Goal: Task Accomplishment & Management: Manage account settings

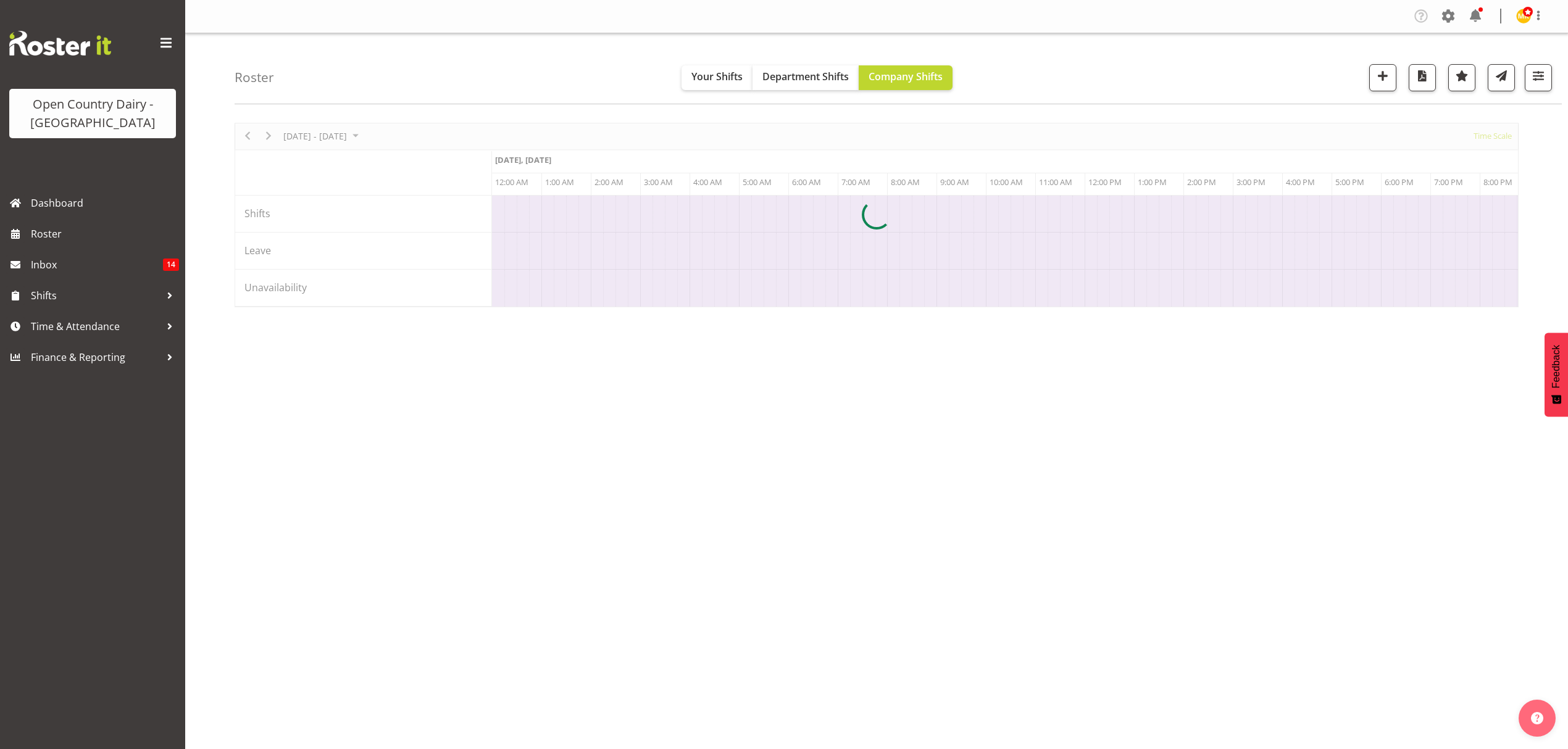
scroll to position [0, 5926]
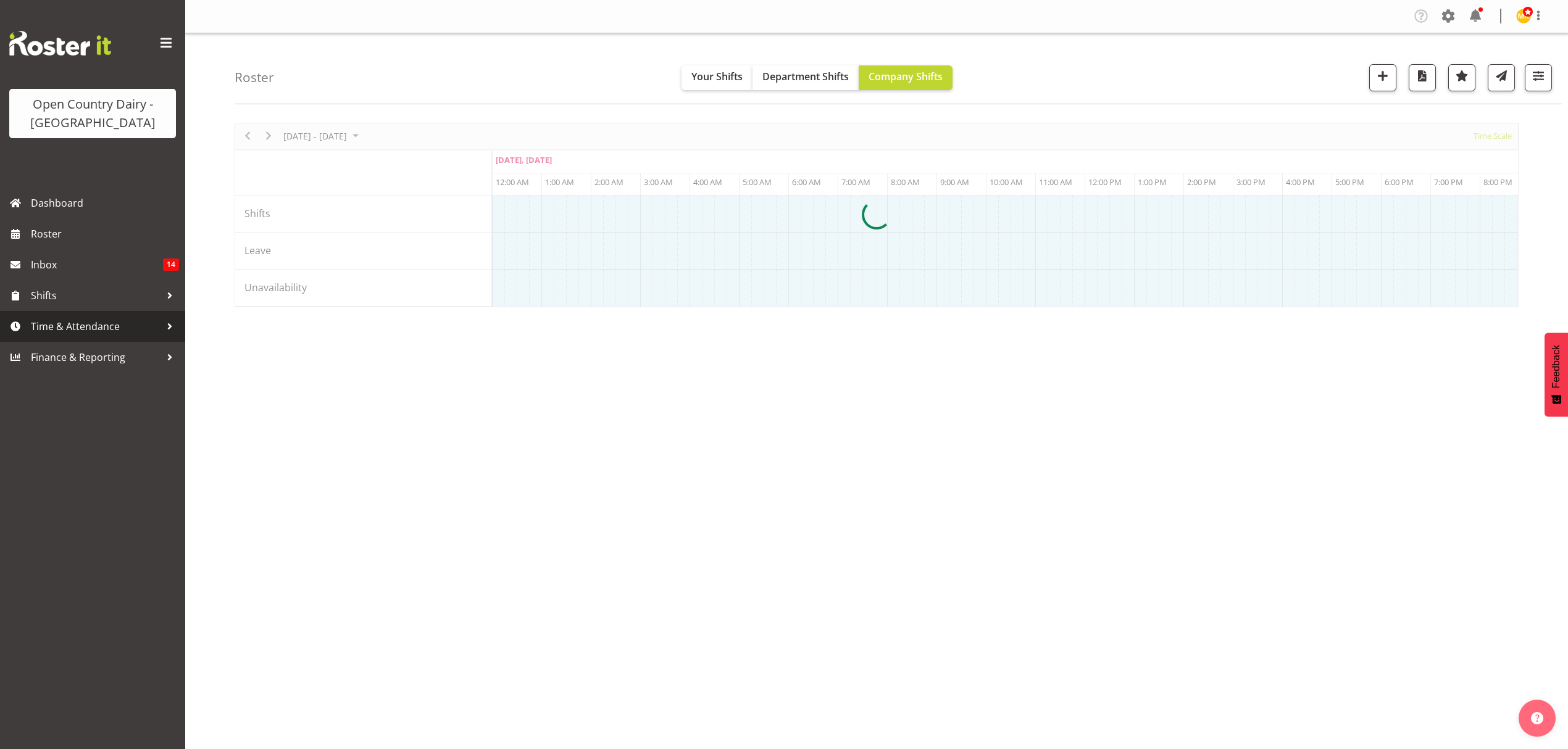
click at [130, 321] on span "Time & Attendance" at bounding box center [96, 326] width 130 height 19
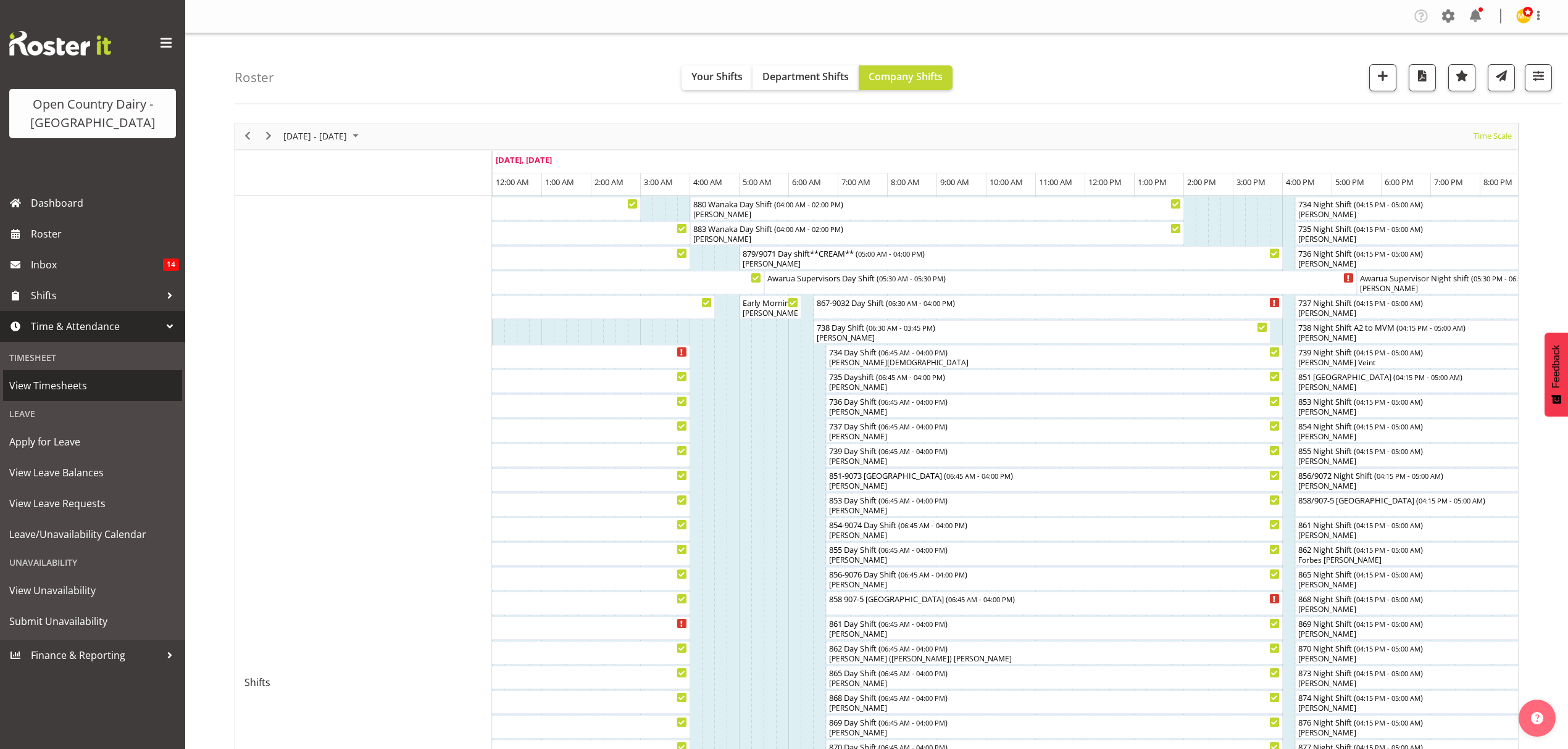
click at [94, 386] on span "View Timesheets" at bounding box center [93, 386] width 167 height 19
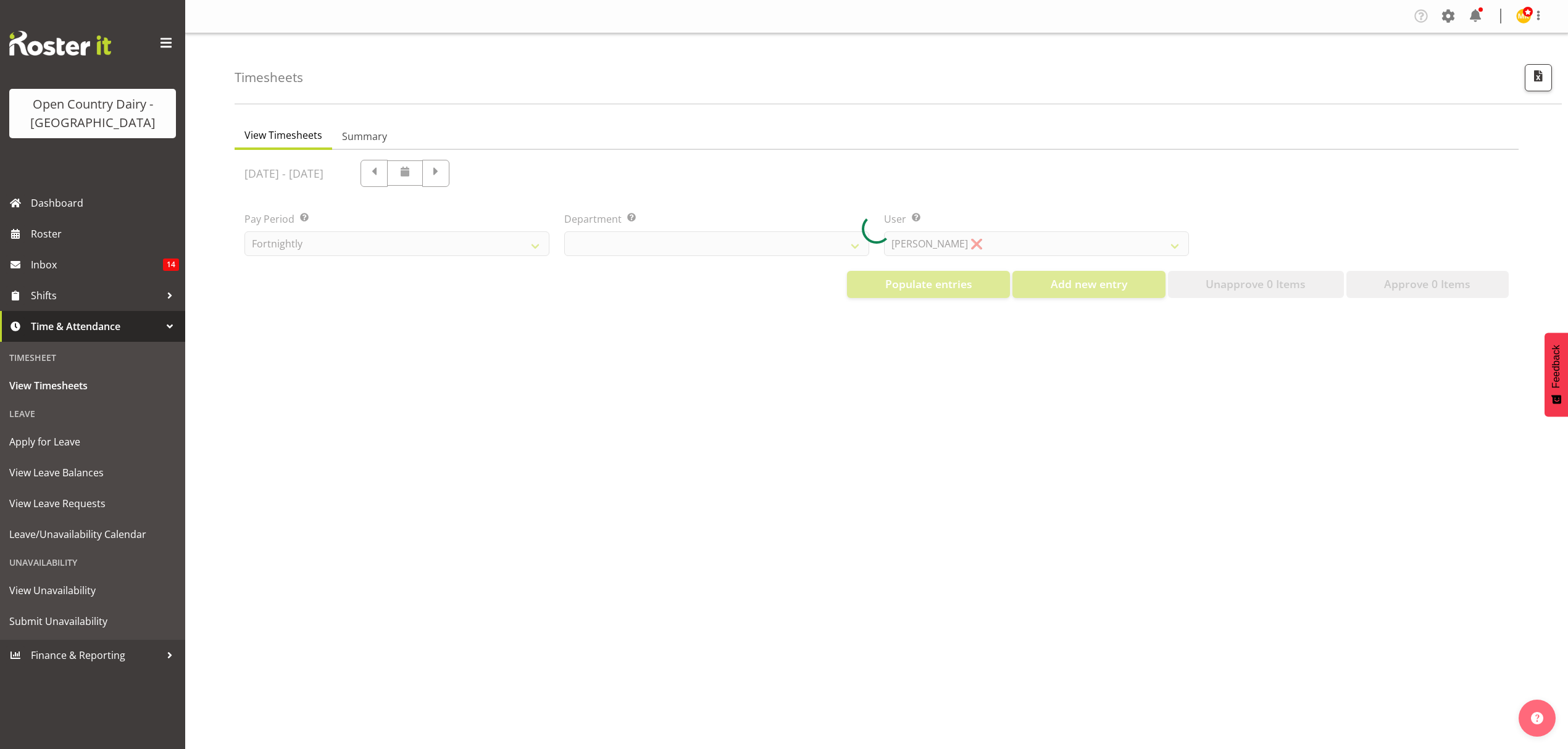
select select "699"
select select "8449"
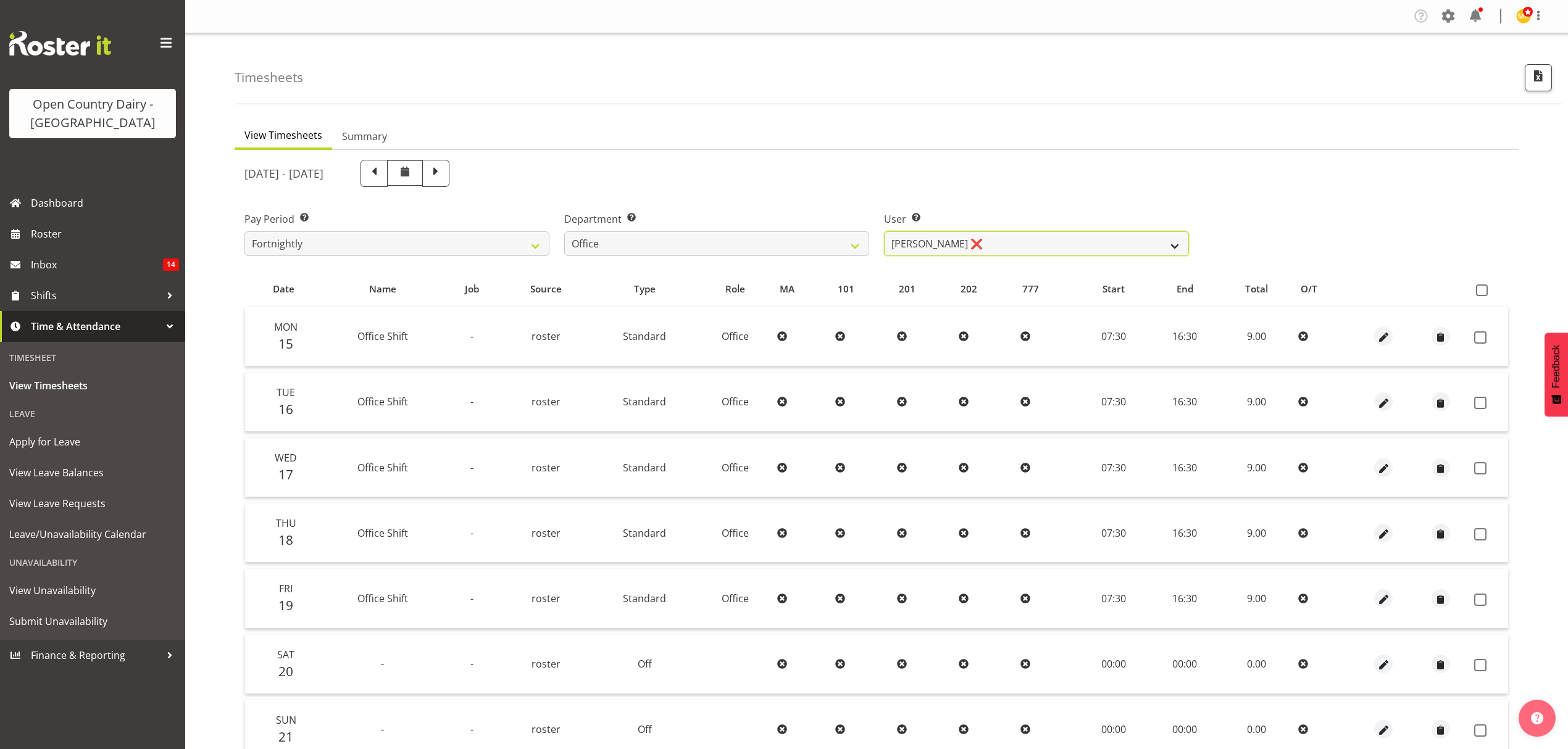
click at [1115, 256] on select "Clare Welland ❌ Corey Millan ❌ Jessica Greenwood ❌ Michael Campbell ❌ Michelle …" at bounding box center [1036, 244] width 305 height 25
click at [1018, 169] on div "September 15th - September 21st 2025" at bounding box center [716, 173] width 944 height 27
click at [757, 258] on div "Department Select which department you would like to view. 734 735 736 737 738 …" at bounding box center [716, 229] width 320 height 69
click at [765, 239] on select "734 735 736 737 738 739 851 853 854 855 856 858 861 862 865 867-9032 868 869 87…" at bounding box center [717, 244] width 305 height 25
click at [813, 242] on select "734 735 736 737 738 739 851 853 854 855 856 858 861 862 865 867-9032 868 869 87…" at bounding box center [717, 244] width 305 height 25
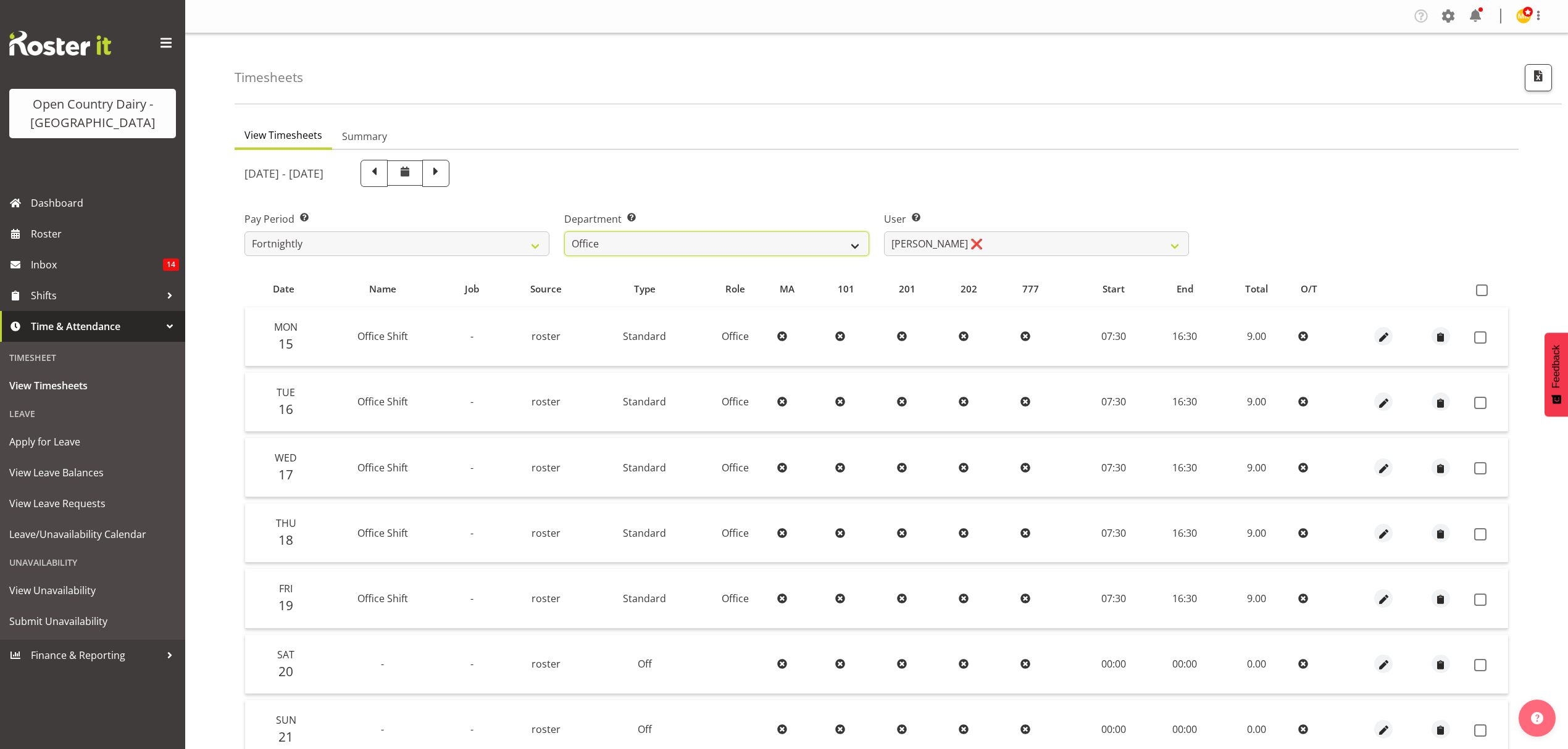
click at [813, 242] on select "734 735 736 737 738 739 851 853 854 855 856 858 861 862 865 867-9032 868 869 87…" at bounding box center [717, 244] width 305 height 25
click at [672, 227] on div "Department Select which department you would like to view. 734 735 736 737 738 …" at bounding box center [717, 234] width 305 height 44
click at [683, 240] on select "734 735 736 737 738 739 851 853 854 855 856 858 861 862 865 867-9032 868 869 87…" at bounding box center [717, 244] width 305 height 25
click at [564, 232] on select "734 735 736 737 738 739 851 853 854 855 856 858 861 862 865 867-9032 868 869 87…" at bounding box center [717, 244] width 305 height 25
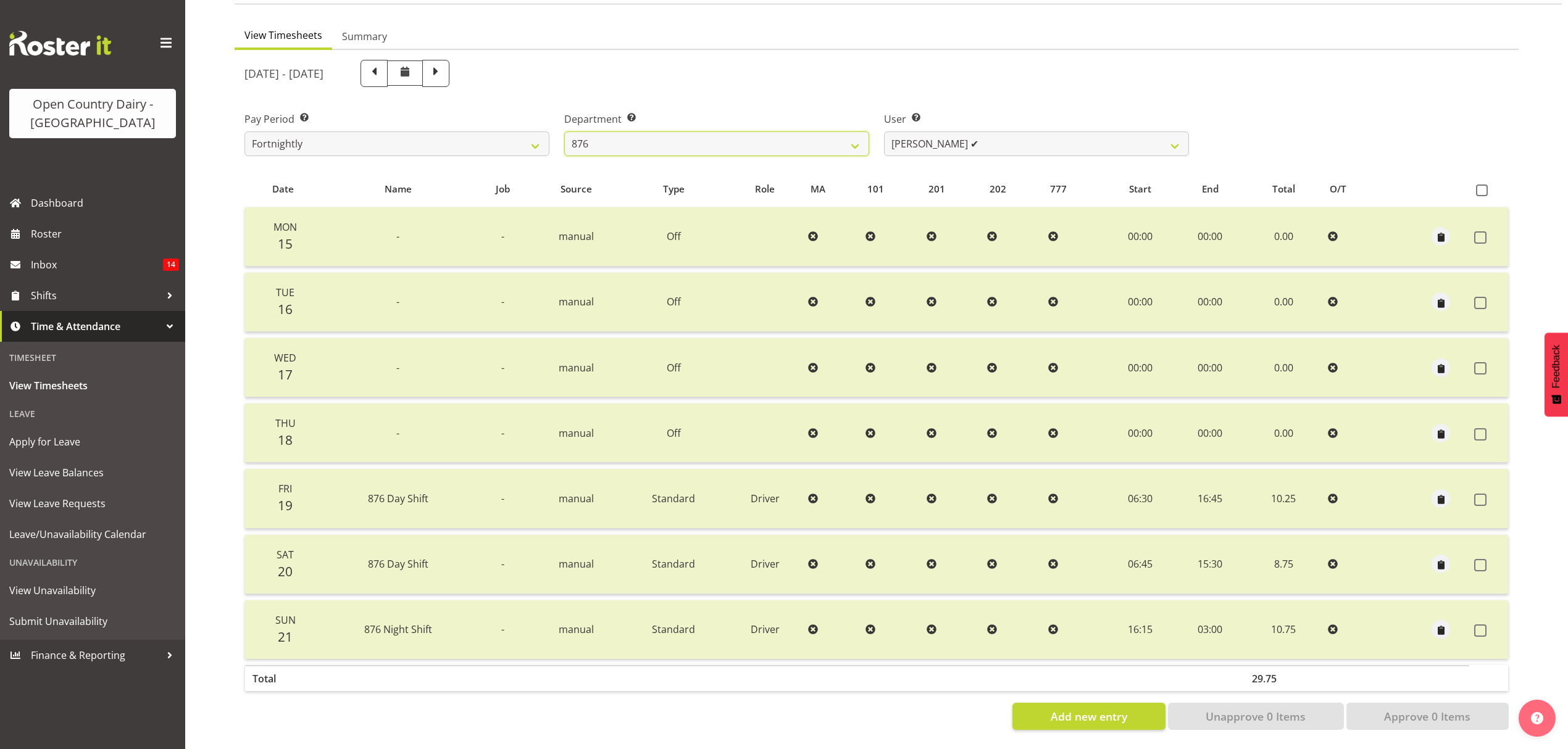
scroll to position [109, 0]
click at [741, 137] on select "734 735 736 737 738 739 851 853 854 855 856 858 861 862 865 867-9032 868 869 87…" at bounding box center [717, 143] width 305 height 25
select select "682"
click at [564, 131] on select "734 735 736 737 738 739 851 853 854 855 856 858 861 862 865 867-9032 868 869 87…" at bounding box center [717, 143] width 305 height 25
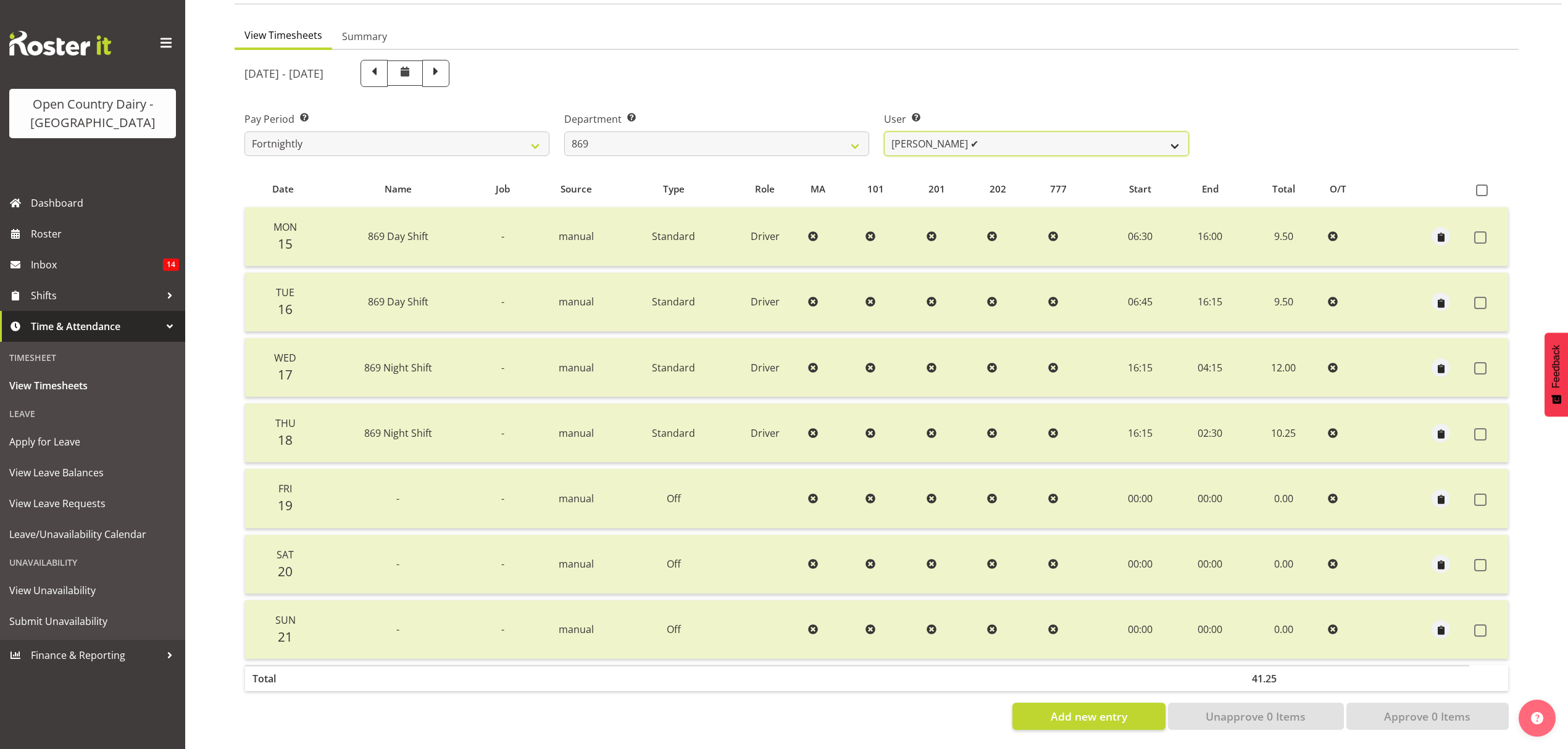
click at [941, 133] on select "Barry O'Donnell ✔ Barry Johnston ✔ Jason Soper ✔ Peter Wieczorek ✔" at bounding box center [1036, 143] width 305 height 25
select select "7399"
click at [884, 131] on select "Barry O'Donnell ✔ Barry Johnston ✔ Jason Soper ✔ Peter Wieczorek ✔" at bounding box center [1036, 143] width 305 height 25
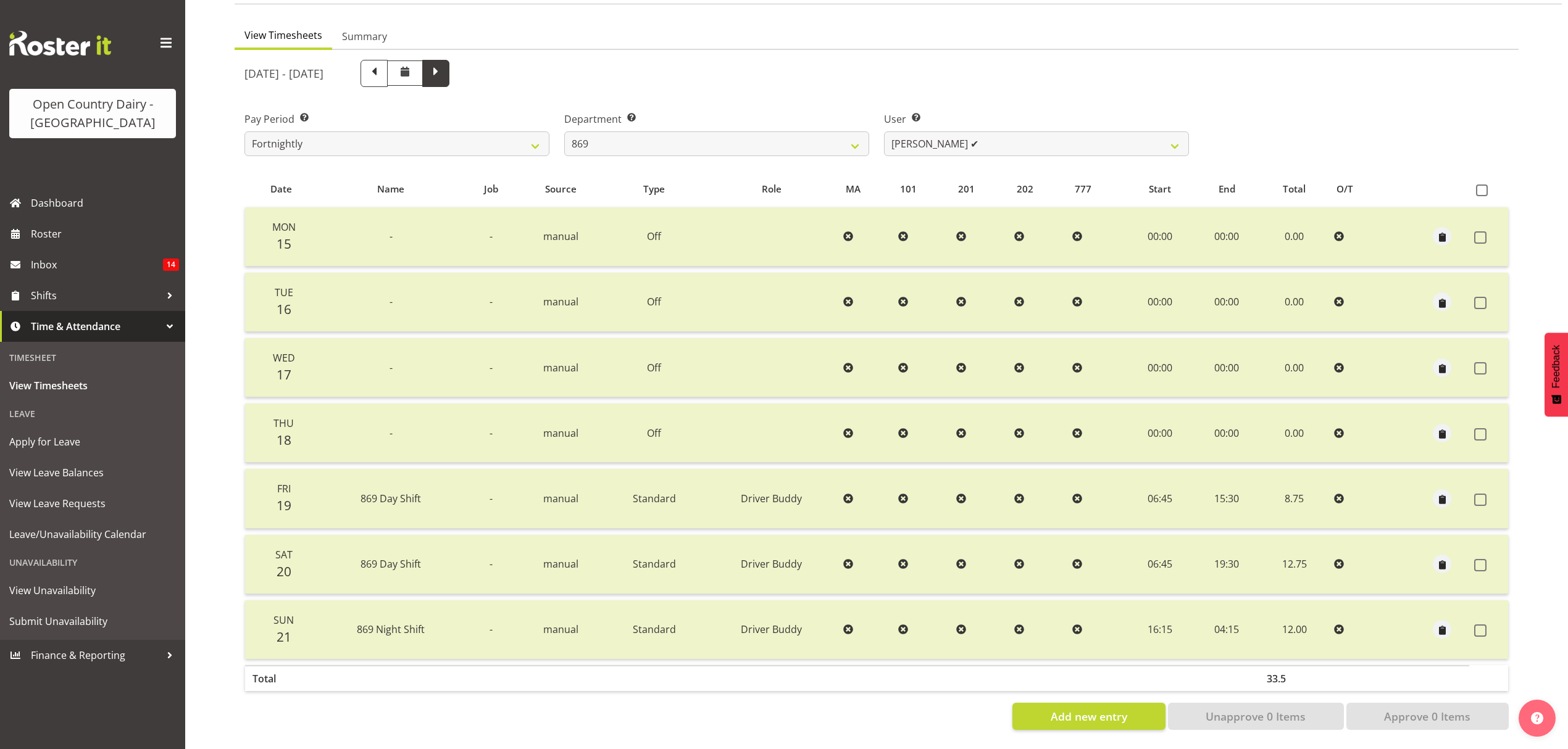
click at [444, 64] on span at bounding box center [435, 72] width 16 height 16
select select
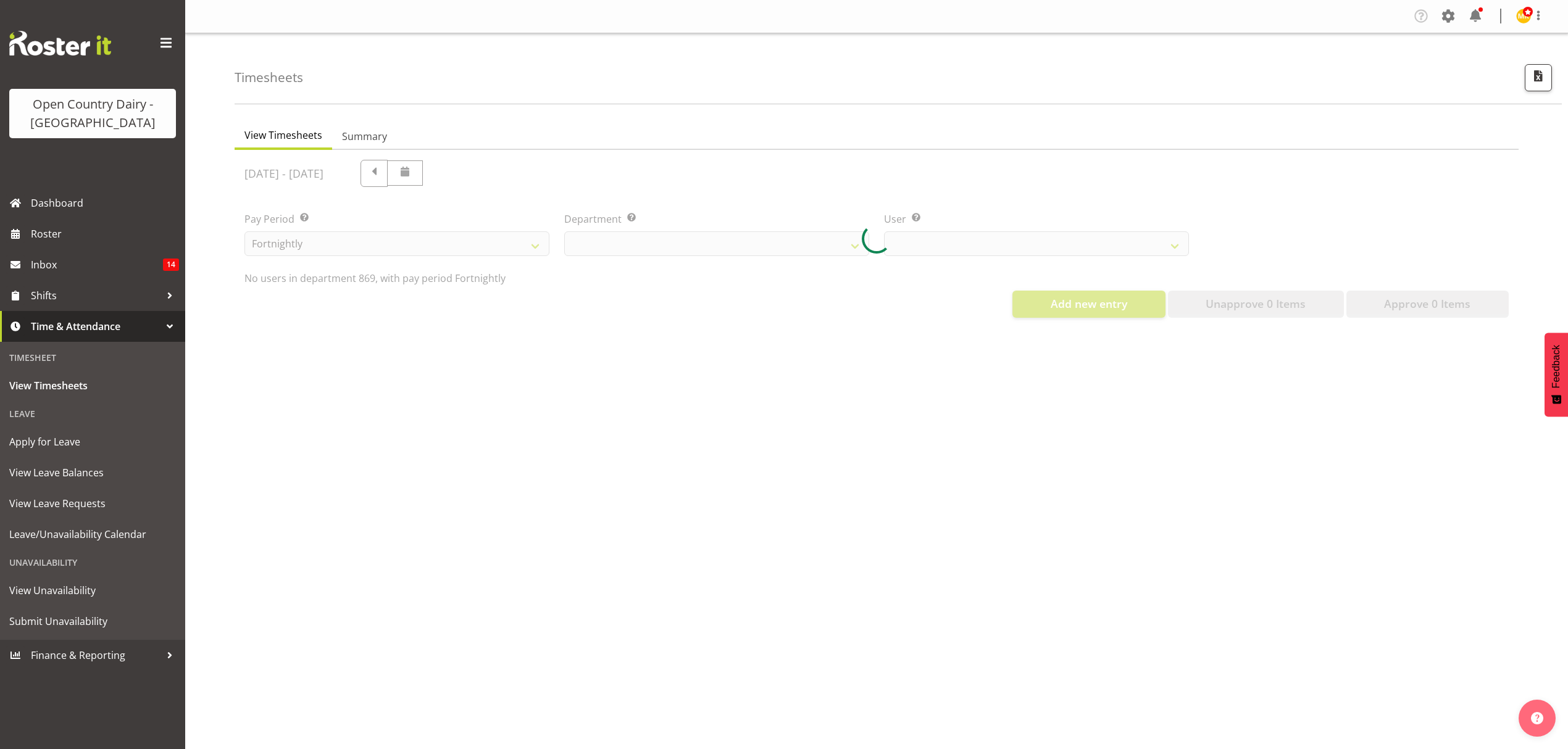
scroll to position [0, 0]
select select "682"
select select "7399"
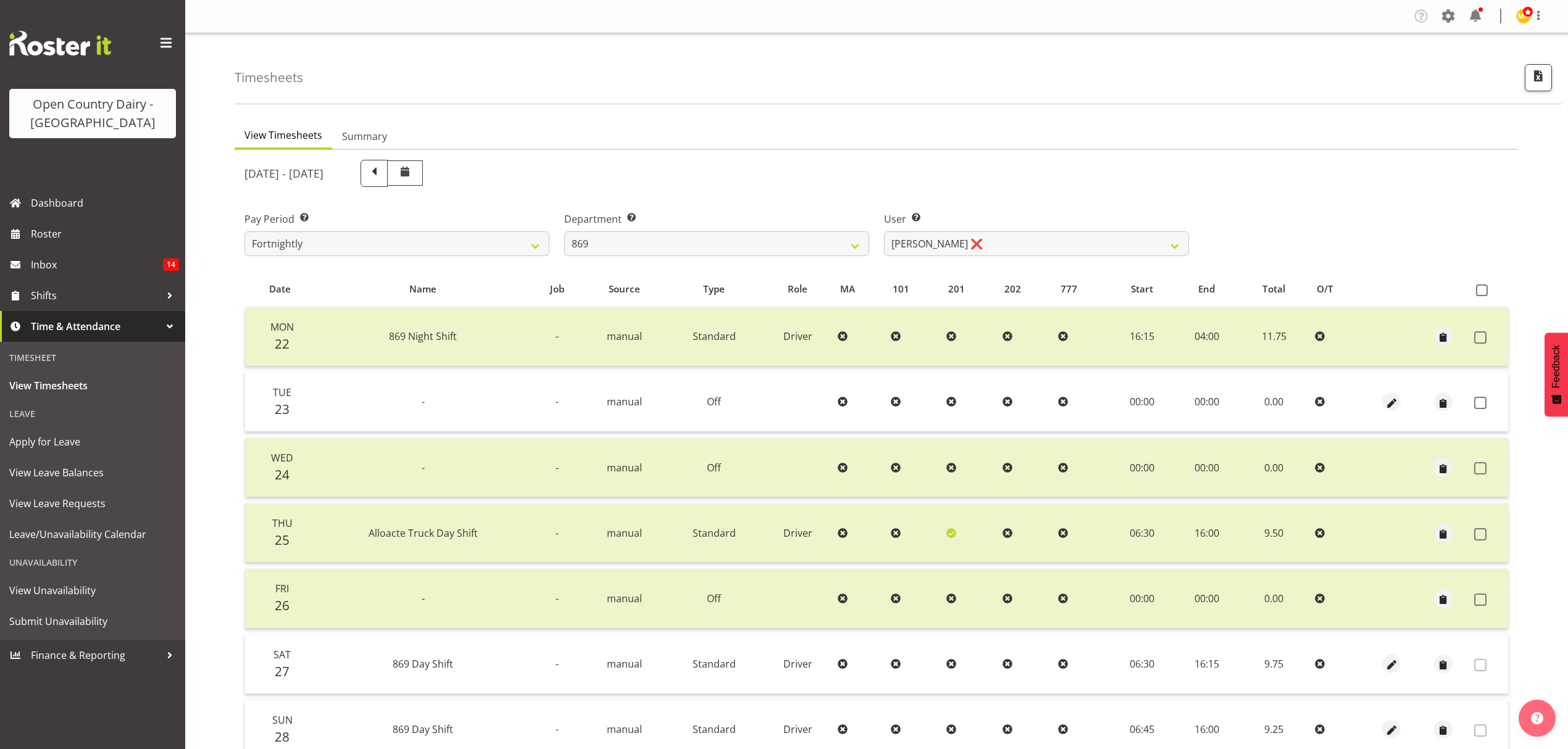
drag, startPoint x: 931, startPoint y: 225, endPoint x: 936, endPoint y: 230, distance: 7.1
click at [932, 225] on label "User Select user. Note: This is filtered down by the previous two drop-down ite…" at bounding box center [1036, 219] width 305 height 15
click at [774, 245] on select "734 735 736 737 738 739 851 853 854 855 856 858 861 862 865 867-9032 868 869 87…" at bounding box center [717, 244] width 305 height 25
click at [564, 232] on select "734 735 736 737 738 739 851 853 854 855 856 858 861 862 865 867-9032 868 869 87…" at bounding box center [717, 244] width 305 height 25
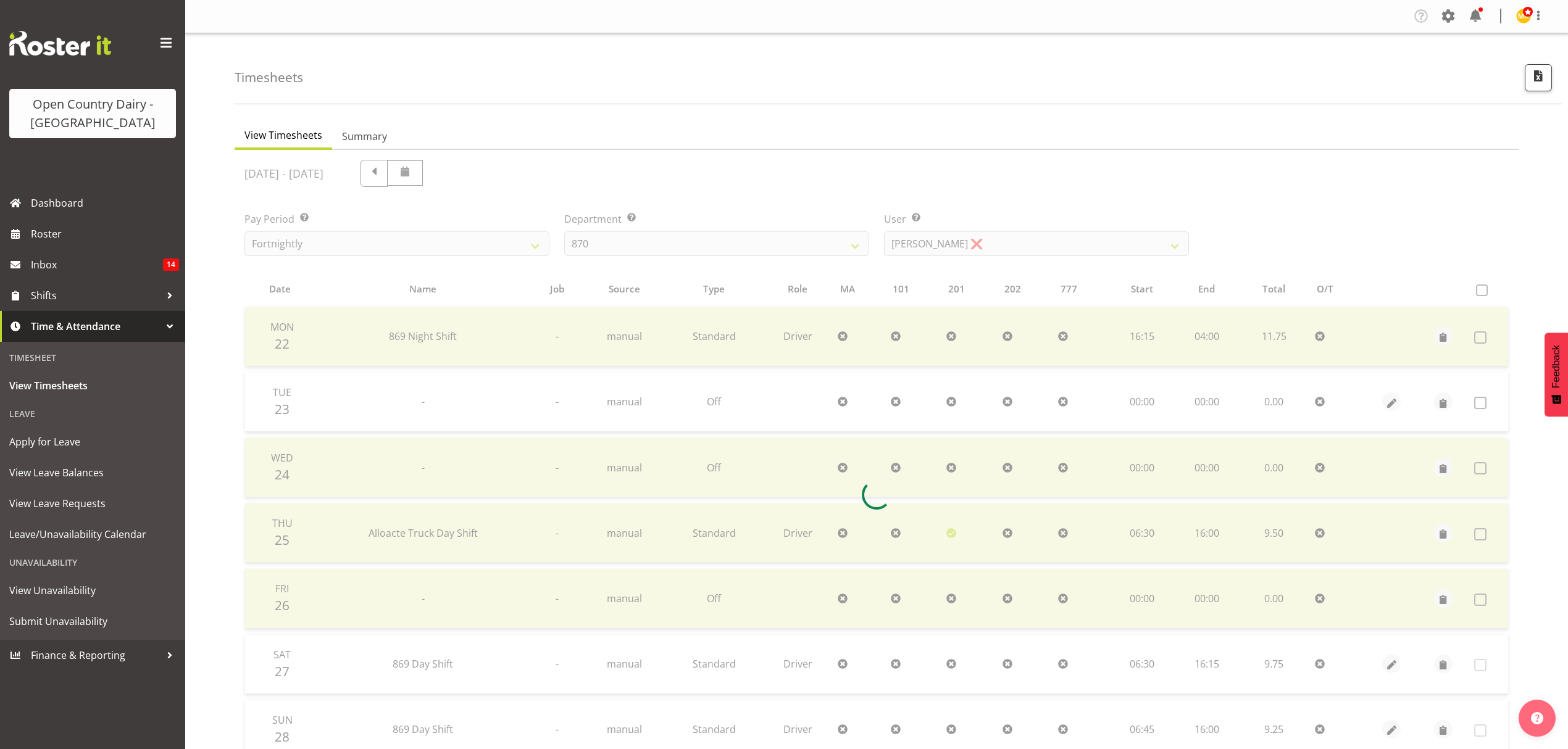
click at [1054, 247] on div at bounding box center [876, 495] width 1284 height 690
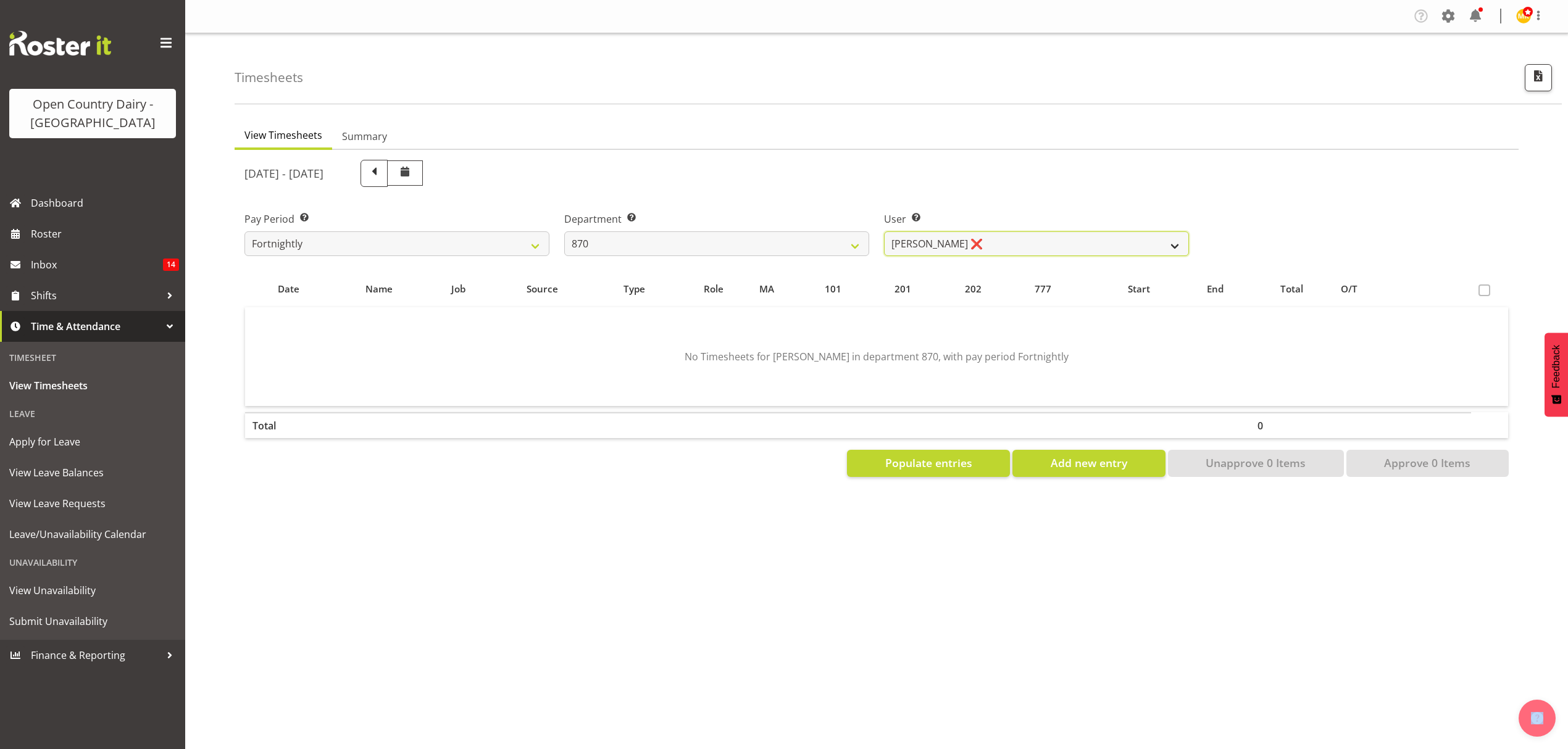
click at [1050, 243] on select "Andy Haywood ❌ David Young ❌ Stewart Matheson ❌" at bounding box center [1036, 244] width 305 height 25
click at [1032, 205] on div "User Select user. Note: This is filtered down by the previous two drop-down ite…" at bounding box center [1036, 229] width 320 height 69
click at [968, 236] on select "Andy Haywood ❌ David Young ❌ Stewart Matheson ❌" at bounding box center [1036, 244] width 305 height 25
drag, startPoint x: 1026, startPoint y: 200, endPoint x: 878, endPoint y: 222, distance: 149.6
click at [984, 209] on div "User Select user. Note: This is filtered down by the previous two drop-down ite…" at bounding box center [1036, 229] width 320 height 69
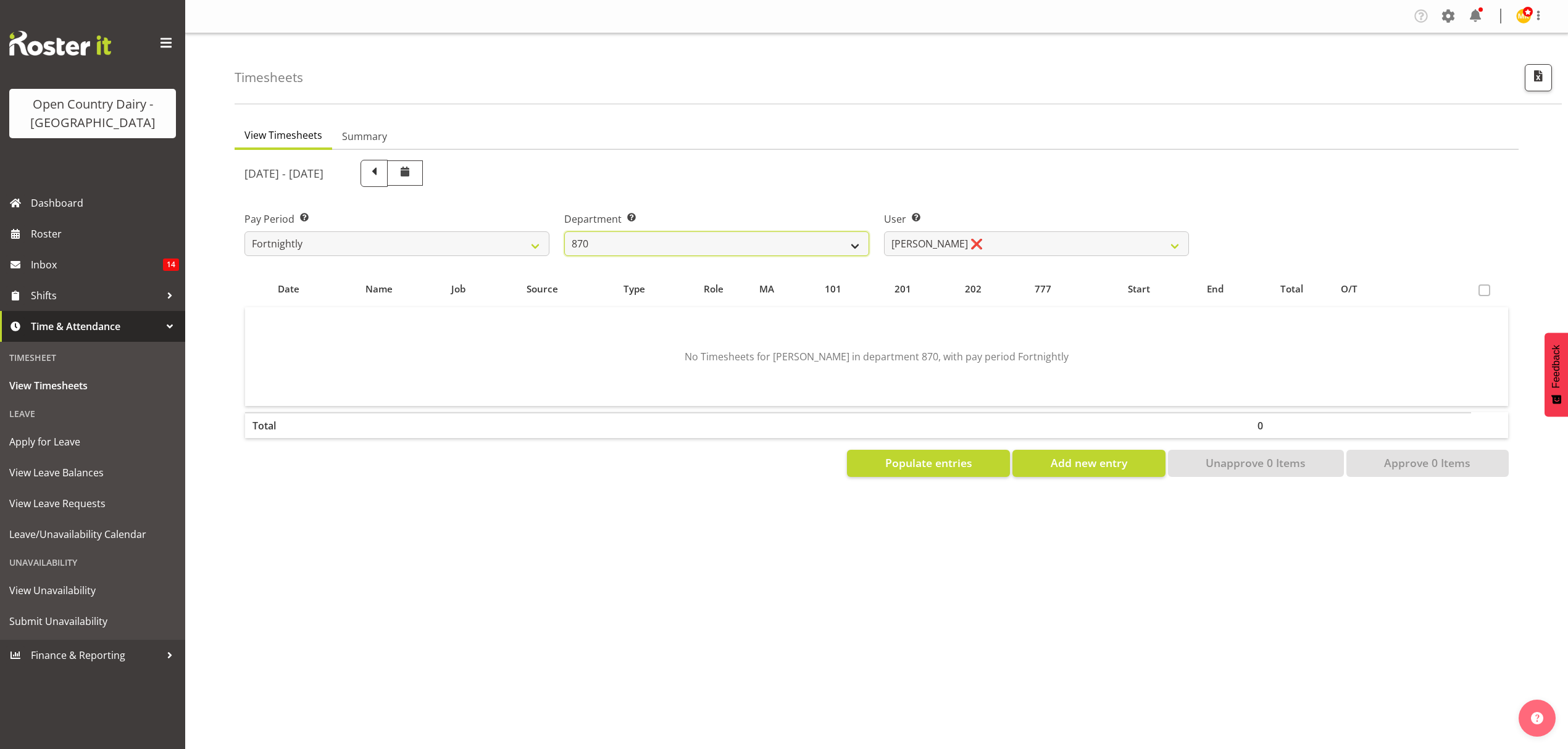
click at [684, 234] on select "734 735 736 737 738 739 851 853 854 855 856 858 861 862 865 867-9032 868 869 87…" at bounding box center [717, 244] width 305 height 25
click at [564, 232] on select "734 735 736 737 738 739 851 853 854 855 856 858 861 862 865 867-9032 868 869 87…" at bounding box center [717, 244] width 305 height 25
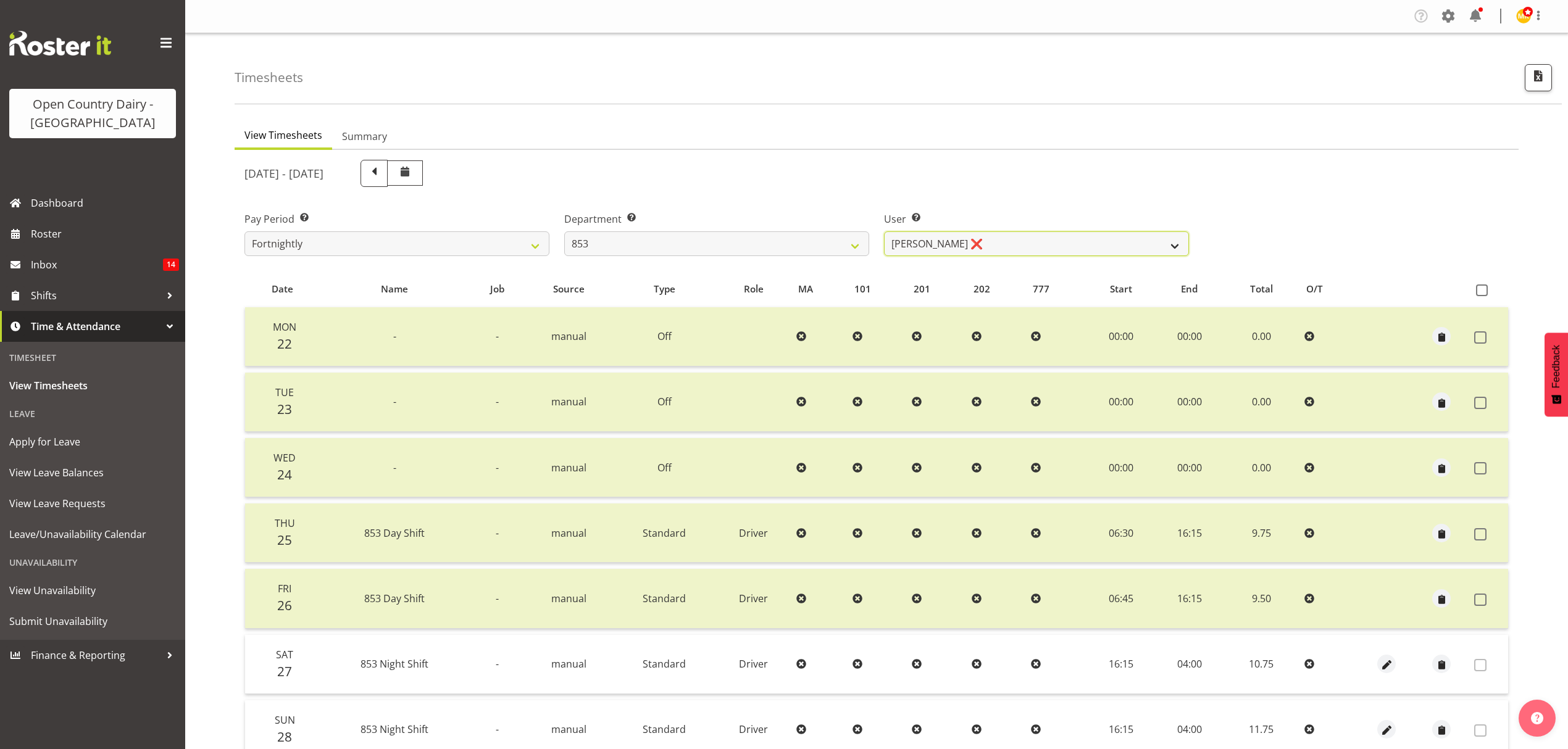
click at [1007, 247] on select "Christiaan Botha ❌ Kevin Stuck ❌ Marty Powell ❌ Sean O'Neill ❌" at bounding box center [1036, 244] width 305 height 25
click at [689, 244] on select "734 735 736 737 738 739 851 853 854 855 856 858 861 862 865 867-9032 868 869 87…" at bounding box center [717, 244] width 305 height 25
click at [564, 232] on select "734 735 736 737 738 739 851 853 854 855 856 858 861 862 865 867-9032 868 869 87…" at bounding box center [717, 244] width 305 height 25
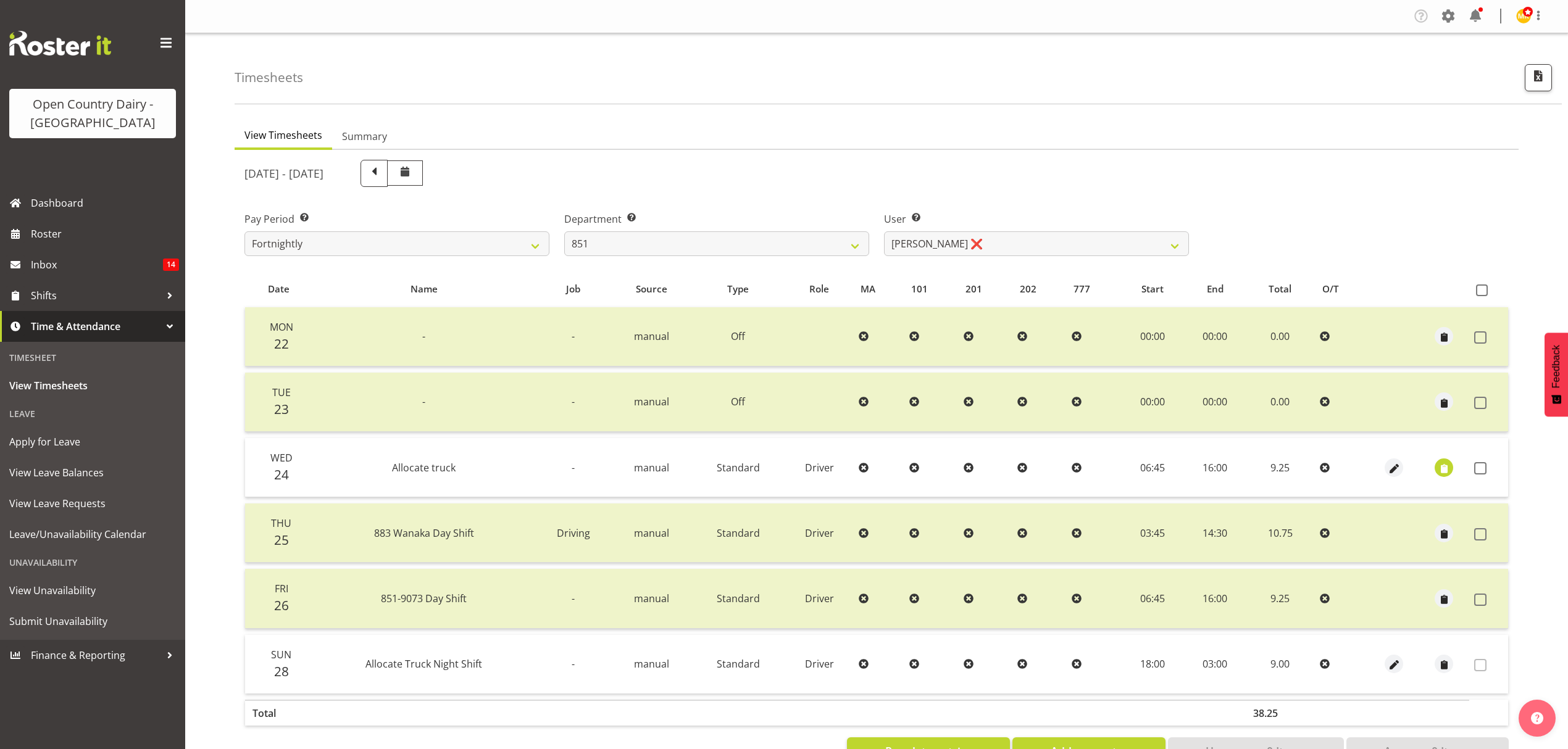
click at [1104, 247] on div "September 22nd - September 28th 2025 Pay Period Select which pay period you wou…" at bounding box center [877, 458] width 1264 height 612
click at [1104, 247] on select "Hayden Batt ❌ Martin Black ❌ Stacey Wilson ❌" at bounding box center [1036, 244] width 305 height 25
click at [1078, 208] on div "User Select user. Note: This is filtered down by the previous two drop-down ite…" at bounding box center [1036, 229] width 320 height 69
click at [808, 240] on select "734 735 736 737 738 739 851 853 854 855 856 858 861 862 865 867-9032 868 869 87…" at bounding box center [717, 244] width 305 height 25
select select "668"
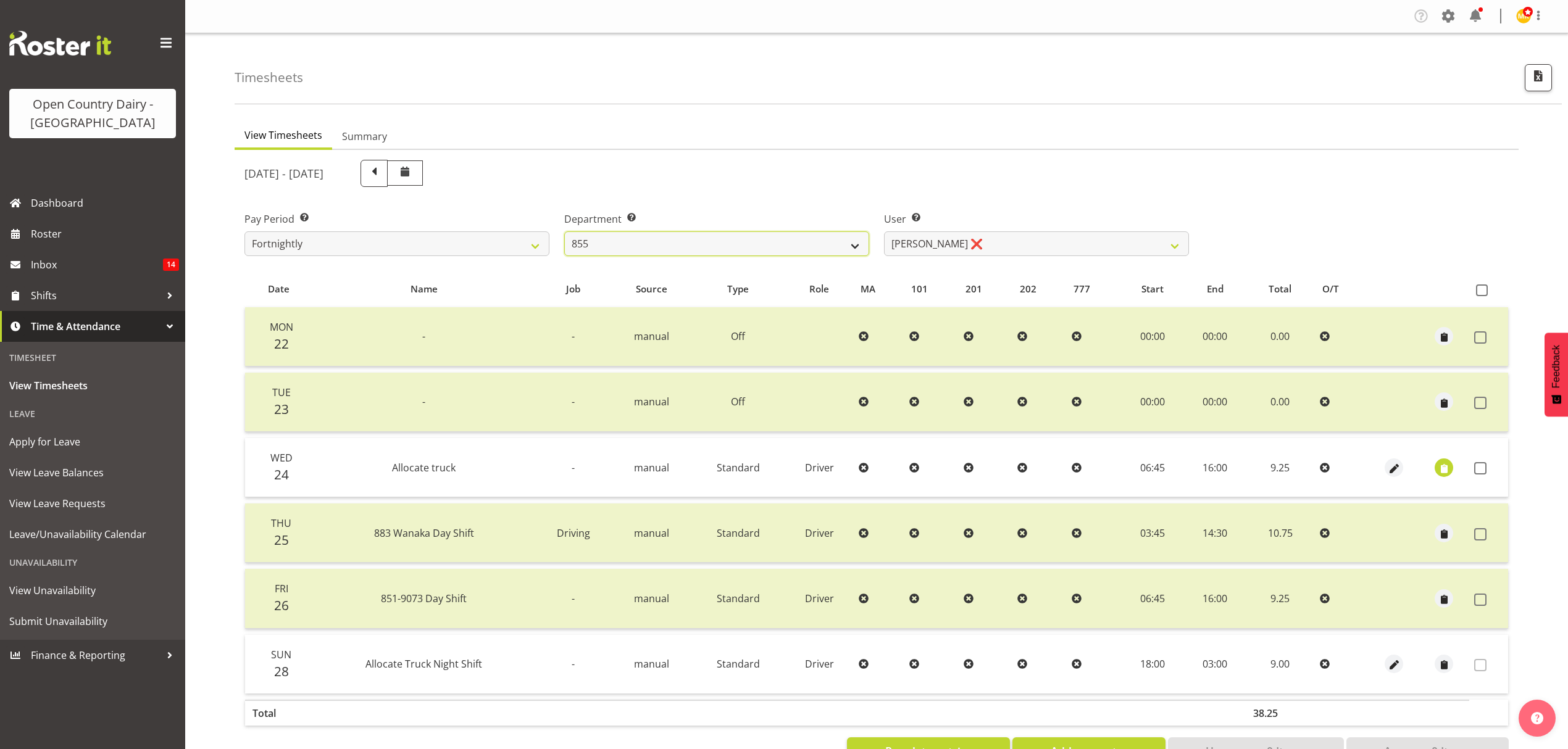
click at [564, 232] on select "734 735 736 737 738 739 851 853 854 855 856 858 861 862 865 867-9032 868 869 87…" at bounding box center [717, 244] width 305 height 25
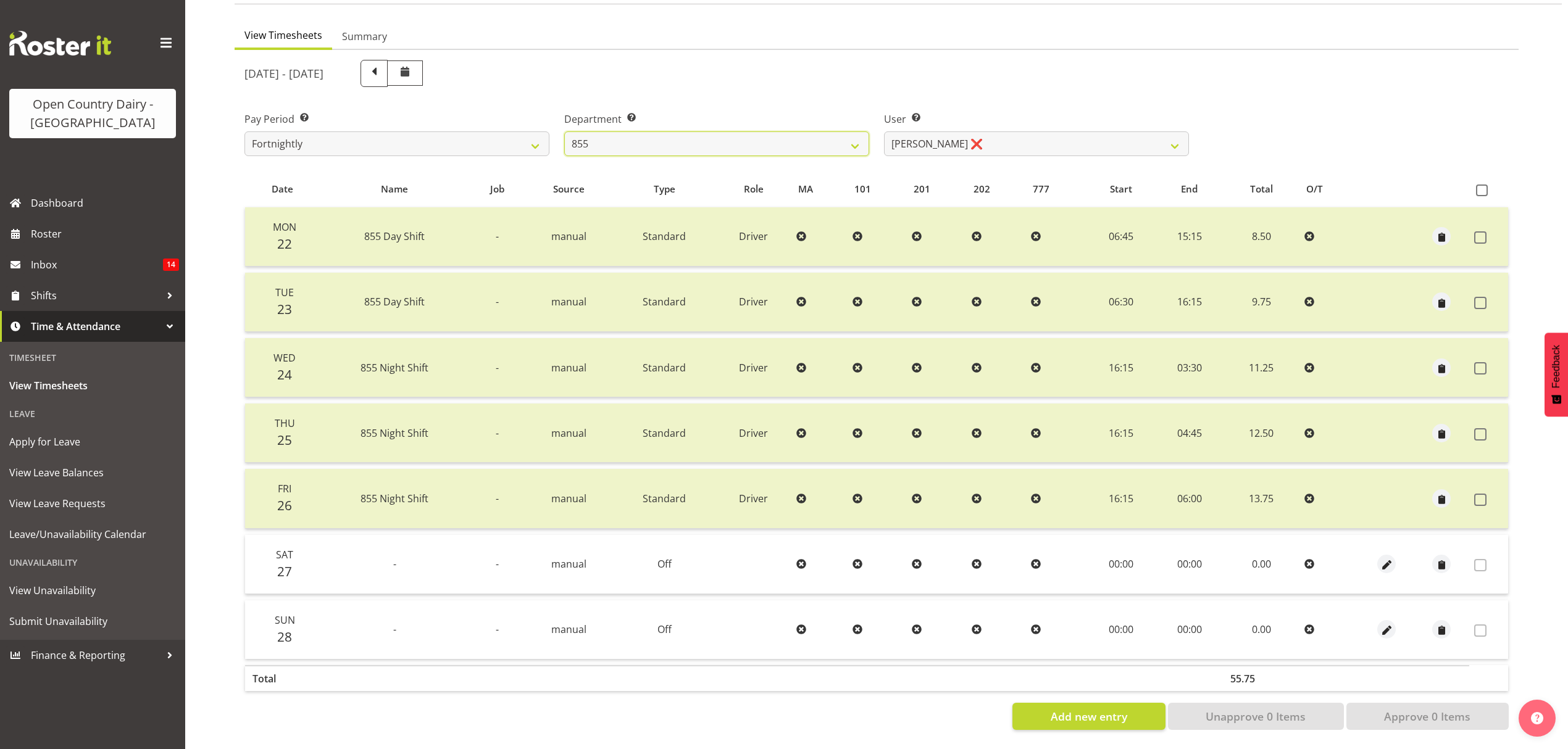
scroll to position [109, 0]
click at [1060, 135] on select "Leon Harrison ❌ Nathan Vincent ❌ Wayne Jukes ❌" at bounding box center [1036, 143] width 305 height 25
select select "7491"
click at [884, 131] on select "Leon Harrison ❌ Nathan Vincent ❌ Wayne Jukes ❌" at bounding box center [1036, 143] width 305 height 25
click at [800, 134] on select "734 735 736 737 738 739 851 853 854 855 856 858 861 862 865 867-9032 868 869 87…" at bounding box center [717, 143] width 305 height 25
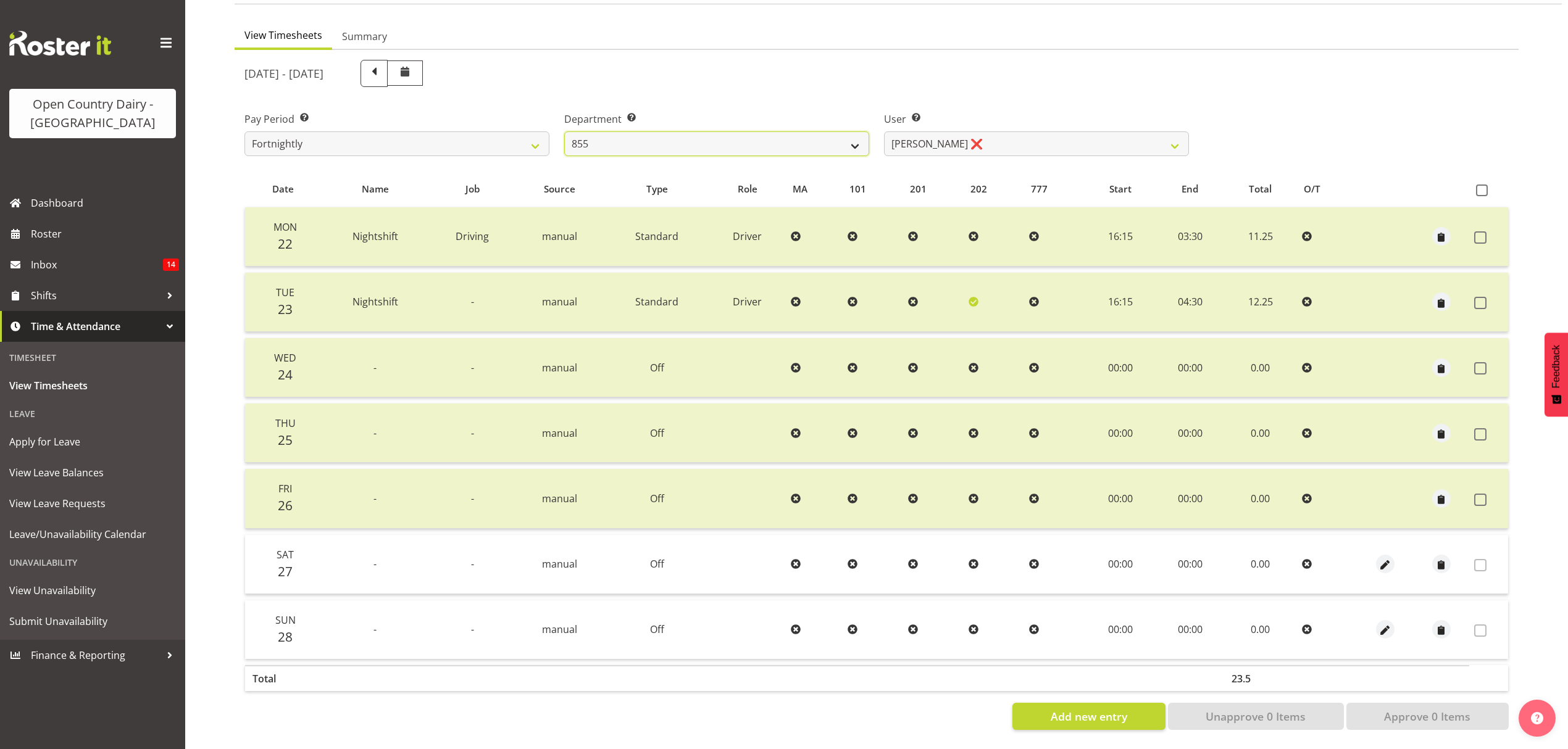
select select "683"
click at [564, 131] on select "734 735 736 737 738 739 851 853 854 855 856 858 861 862 865 867-9032 868 869 87…" at bounding box center [717, 143] width 305 height 25
select select "7381"
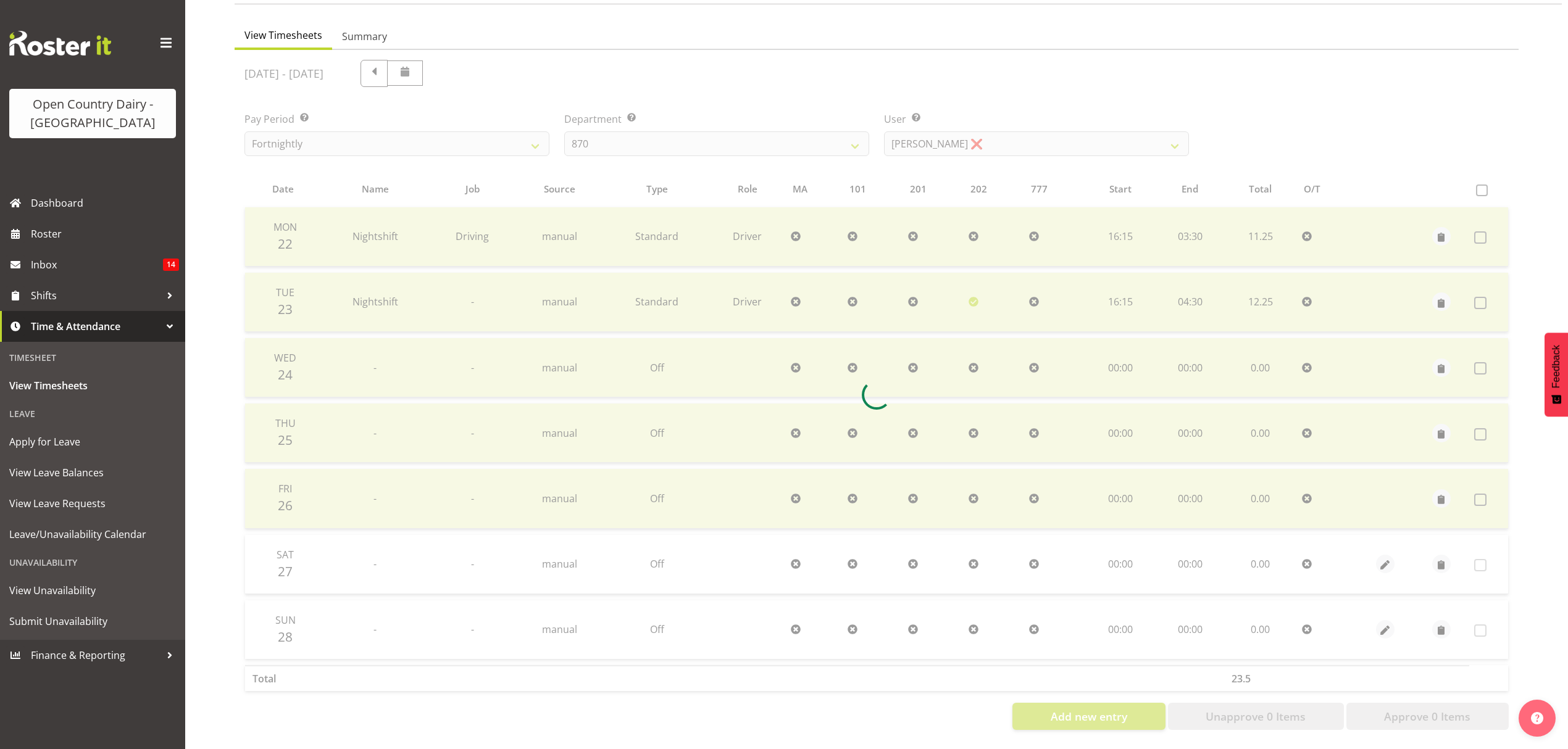
scroll to position [0, 0]
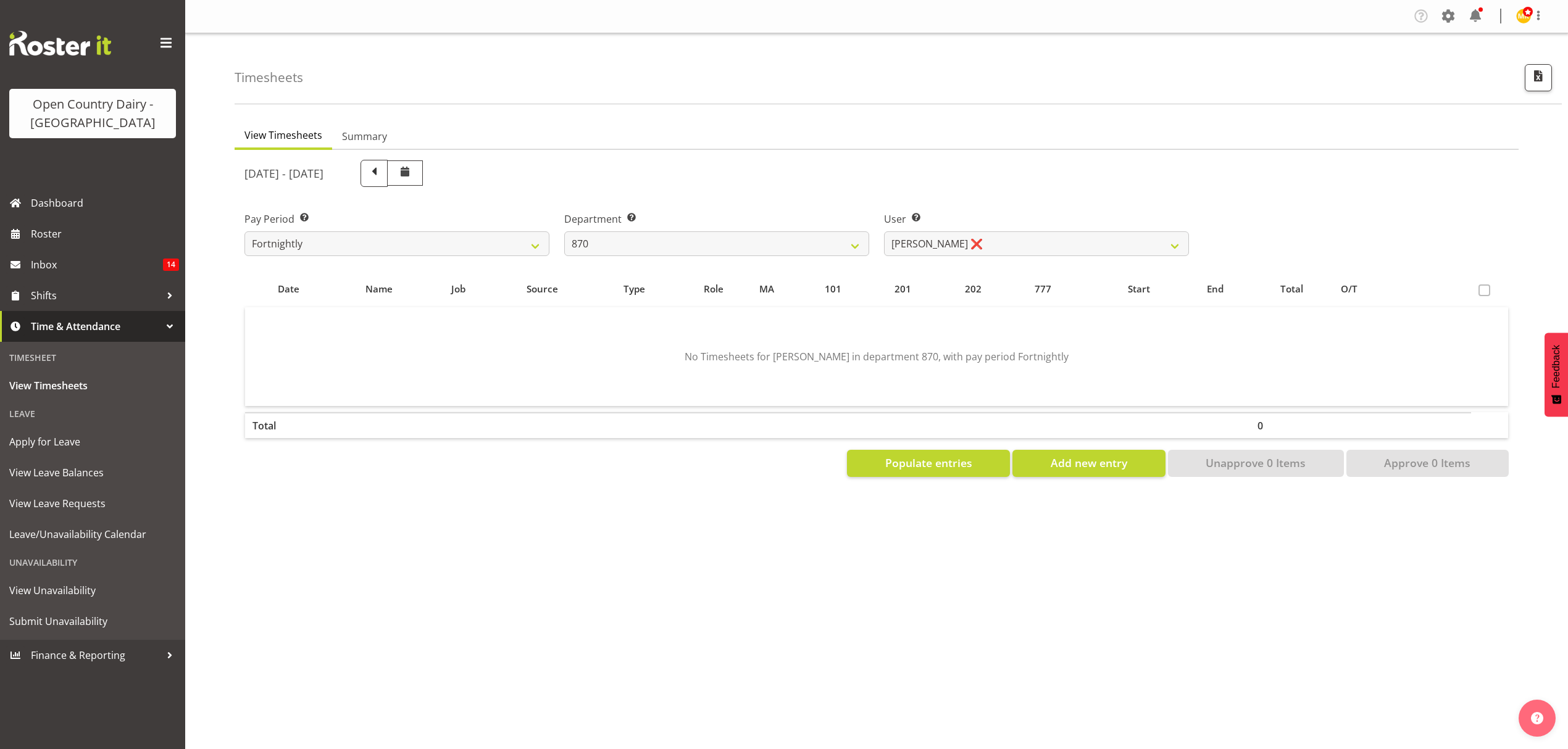
click at [1011, 146] on ul "View Timesheets Summary" at bounding box center [876, 136] width 1284 height 27
click at [995, 250] on select "Andy Haywood ❌ David Young ❌ Stewart Matheson ❌" at bounding box center [1036, 244] width 305 height 25
click at [996, 188] on div "September 22nd - September 28th 2025" at bounding box center [717, 173] width 959 height 42
click at [727, 208] on div "Department Select which department you would like to view. 734 735 736 737 738 …" at bounding box center [716, 229] width 320 height 69
click at [722, 242] on select "734 735 736 737 738 739 851 853 854 855 856 858 861 862 865 867-9032 868 869 87…" at bounding box center [717, 244] width 305 height 25
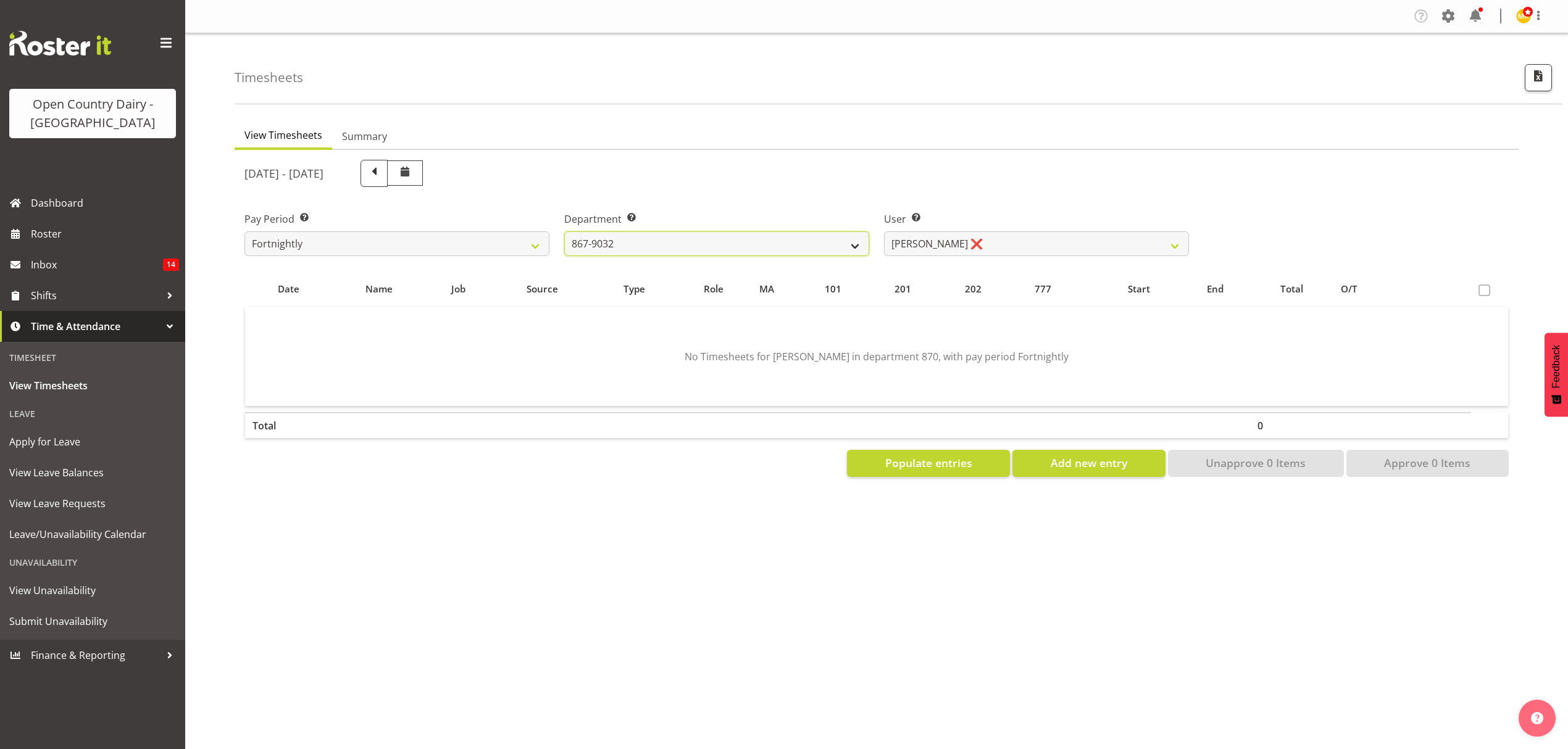
click at [564, 232] on select "734 735 736 737 738 739 851 853 854 855 856 858 861 862 865 867-9032 868 869 87…" at bounding box center [717, 244] width 305 height 25
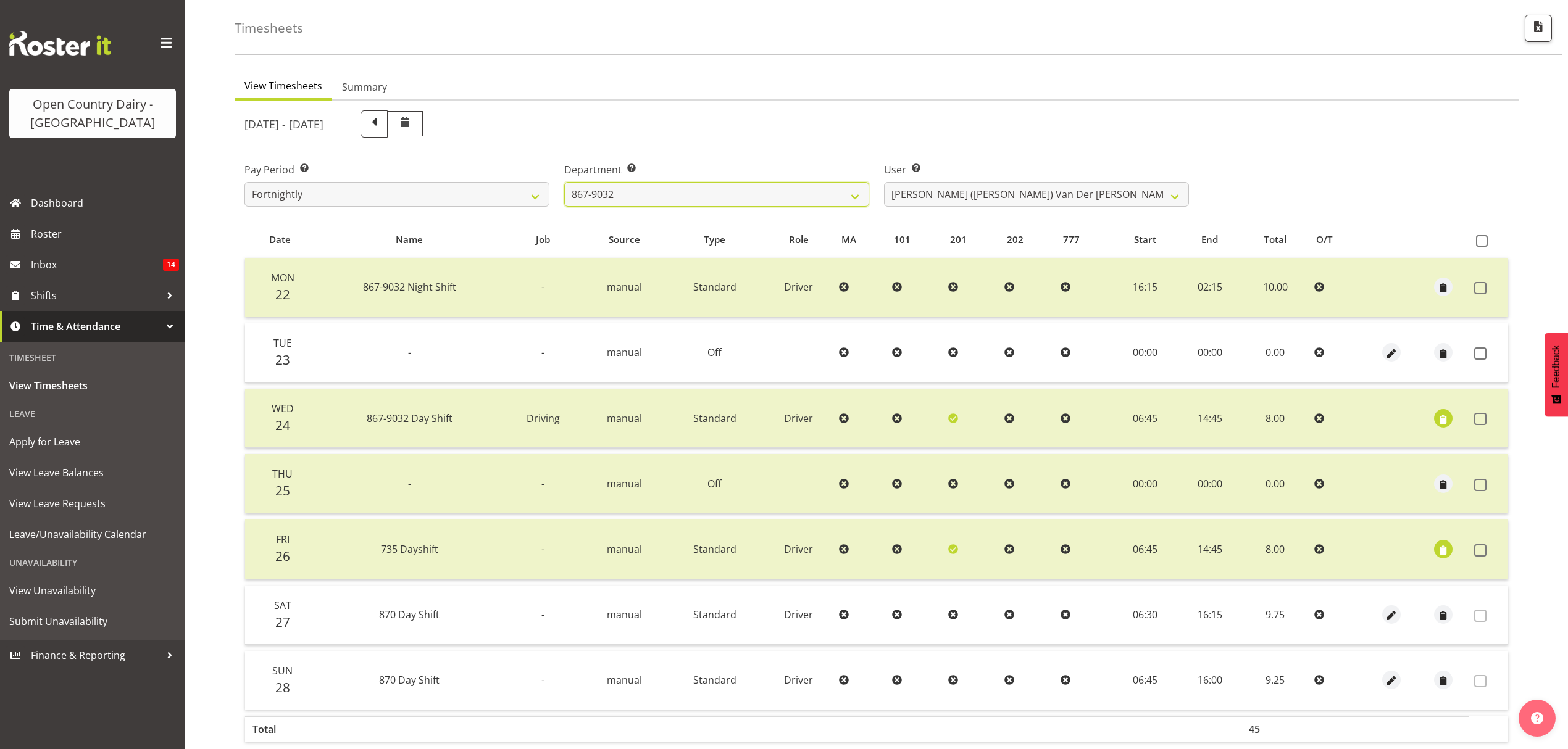
scroll to position [82, 0]
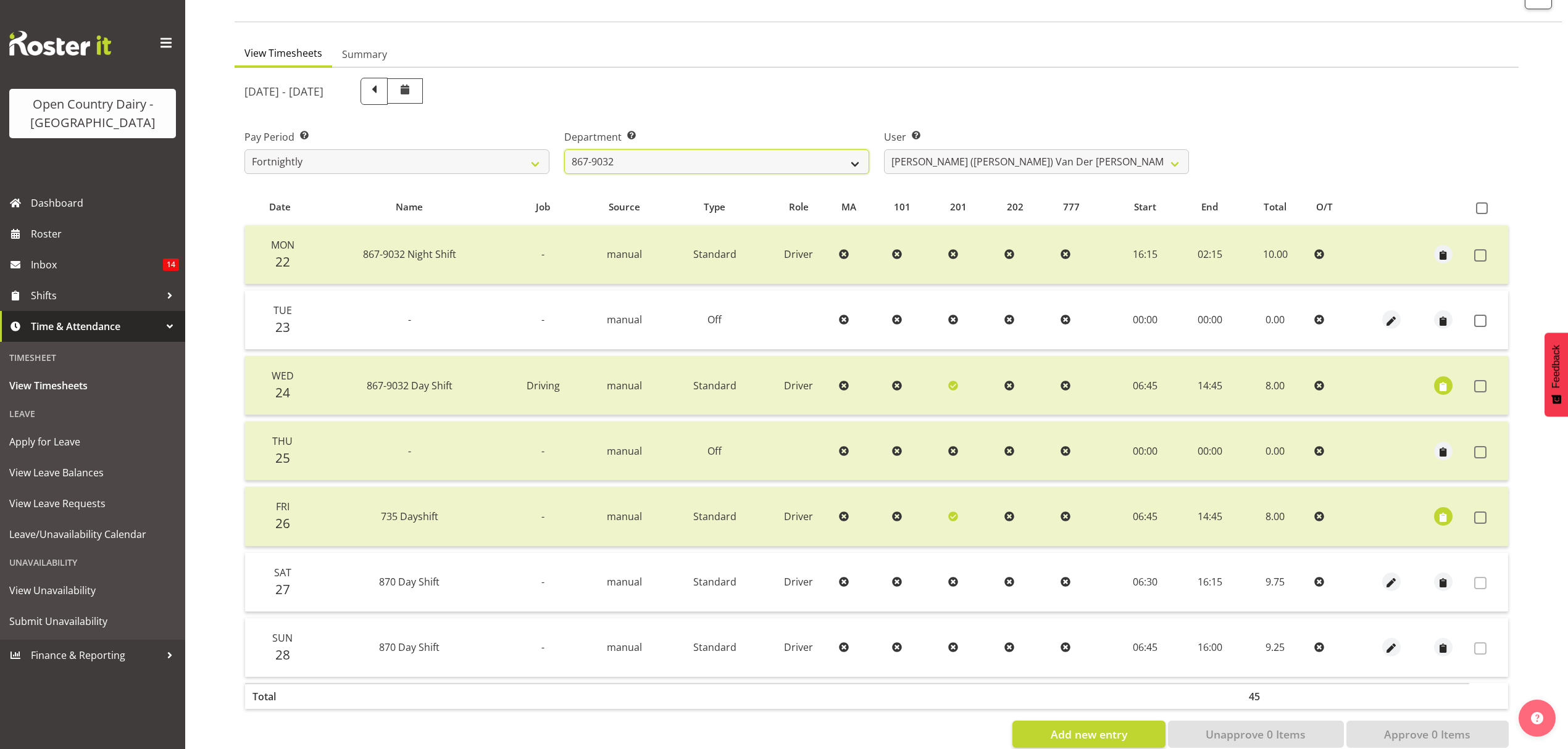
click at [775, 172] on select "734 735 736 737 738 739 851 853 854 855 856 858 861 862 865 867-9032 868 869 87…" at bounding box center [717, 162] width 305 height 25
click at [564, 150] on select "734 735 736 737 738 739 851 853 854 855 856 858 861 862 865 867-9032 868 869 87…" at bounding box center [717, 162] width 305 height 25
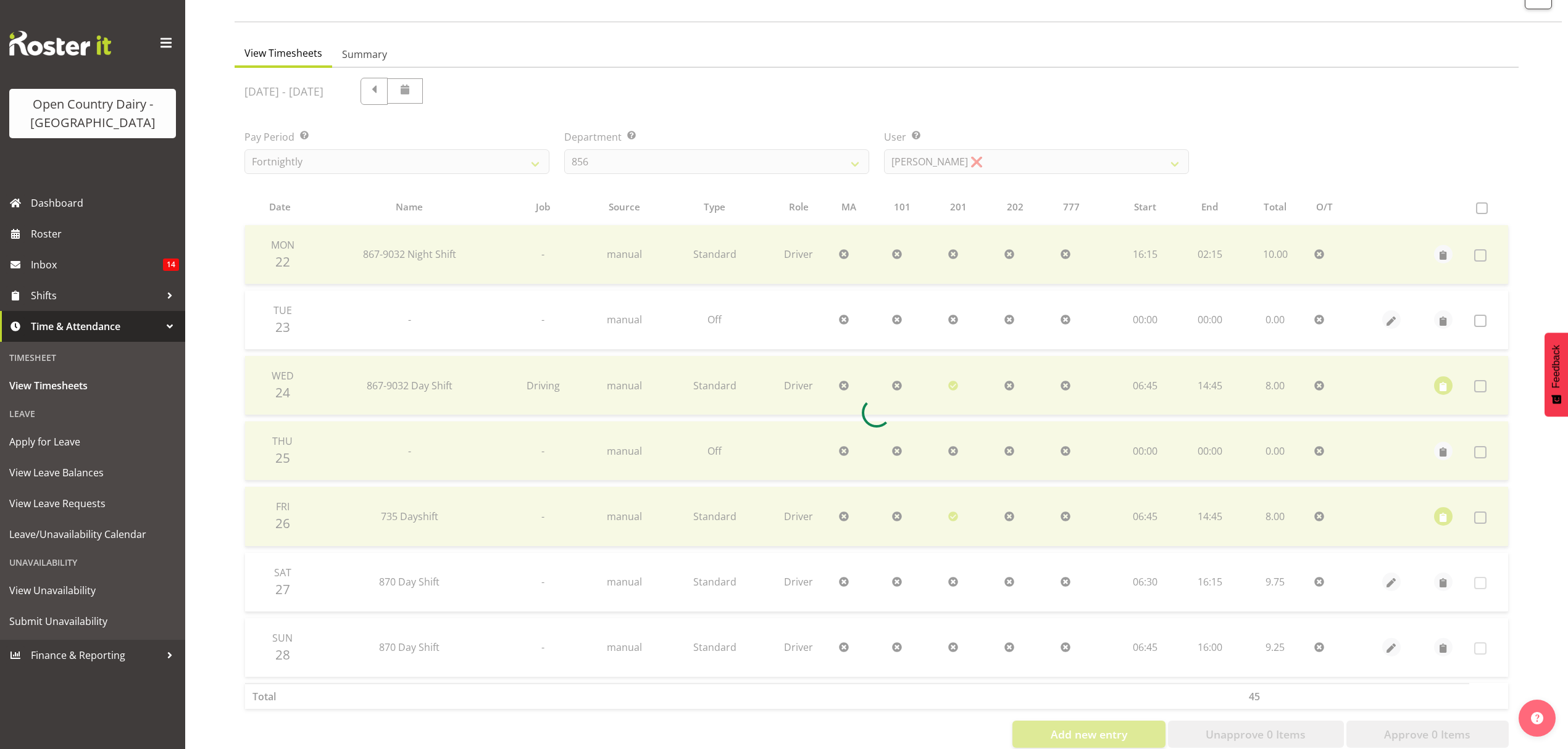
drag, startPoint x: 1025, startPoint y: 177, endPoint x: 1023, endPoint y: 159, distance: 18.1
click at [1023, 175] on div at bounding box center [876, 413] width 1284 height 690
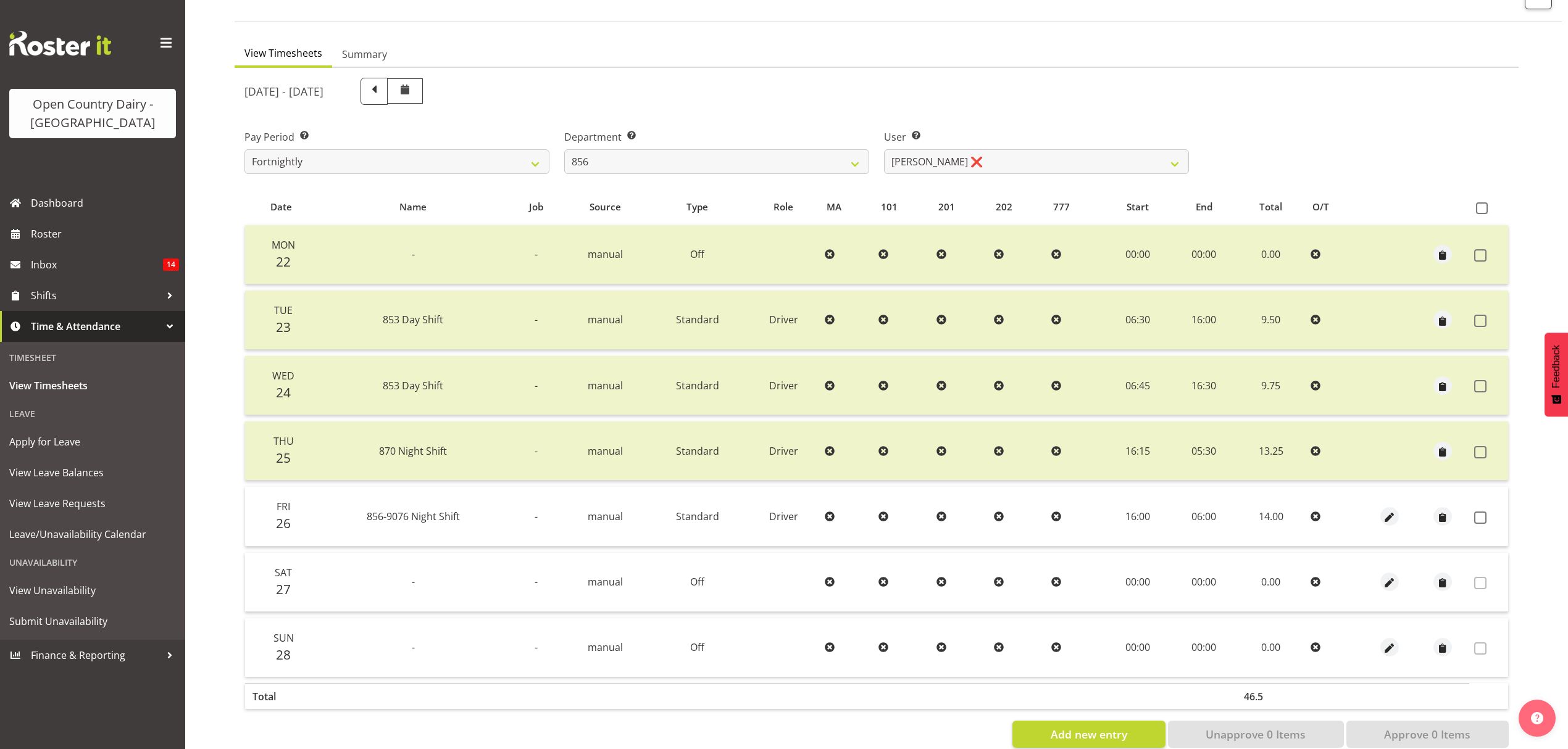
click at [1023, 159] on div "September 22nd - September 28th 2025 Pay Period Select which pay period you wou…" at bounding box center [877, 409] width 1264 height 678
click at [1023, 159] on select "Bradley Parkhill ❌ James Matheson ❌ Jason Vercoe ❌ Tony Lee ❌" at bounding box center [1036, 162] width 305 height 25
click at [1026, 114] on div "User Select user. Note: This is filtered down by the previous two drop-down ite…" at bounding box center [1036, 147] width 320 height 69
click at [689, 143] on label "Department Select which department you would like to view." at bounding box center [717, 137] width 305 height 15
click at [693, 172] on select "734 735 736 737 738 739 851 853 854 855 856 858 861 862 865 867-9032 868 869 87…" at bounding box center [717, 162] width 305 height 25
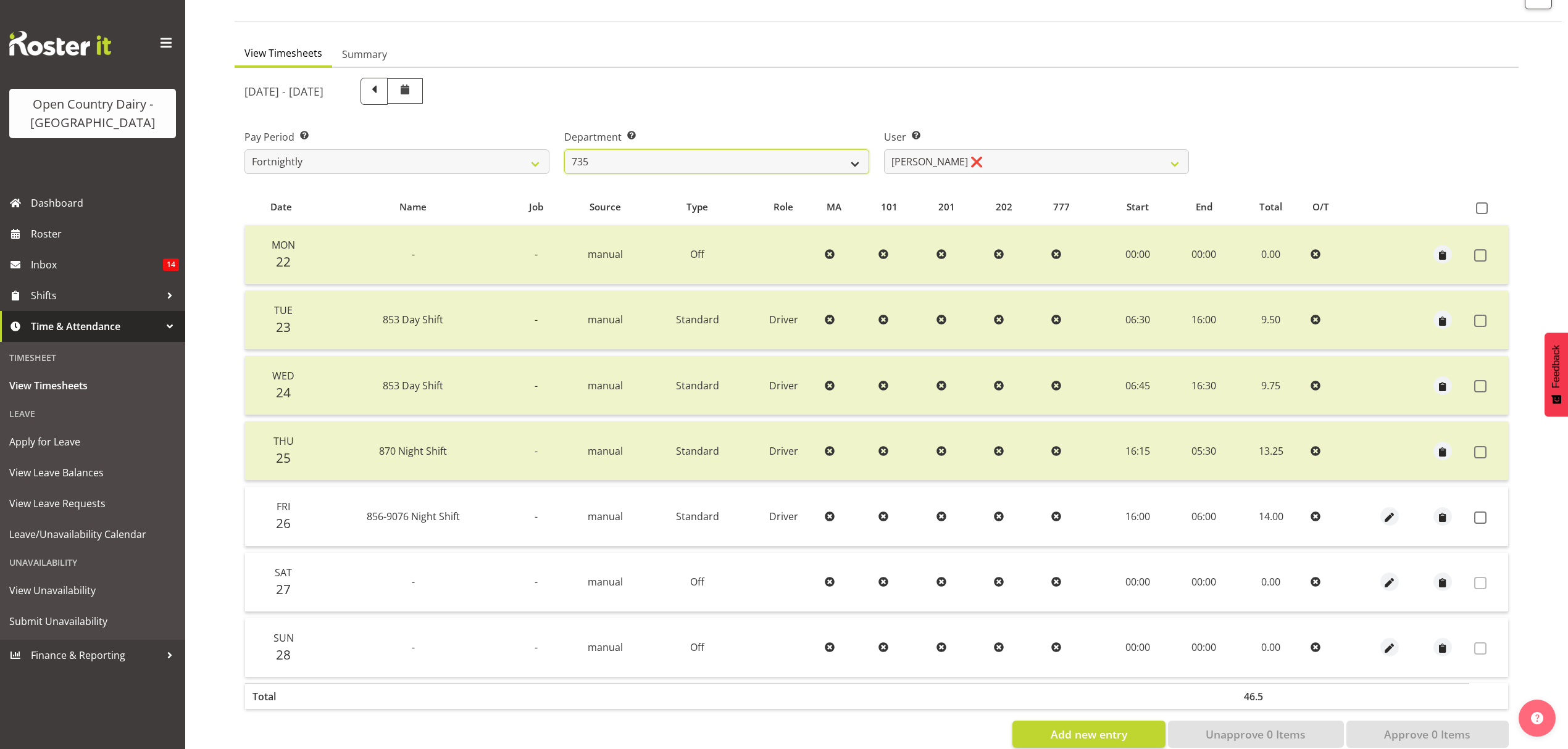
click at [564, 150] on select "734 735 736 737 738 739 851 853 854 855 856 858 861 862 865 867-9032 868 869 87…" at bounding box center [717, 162] width 305 height 25
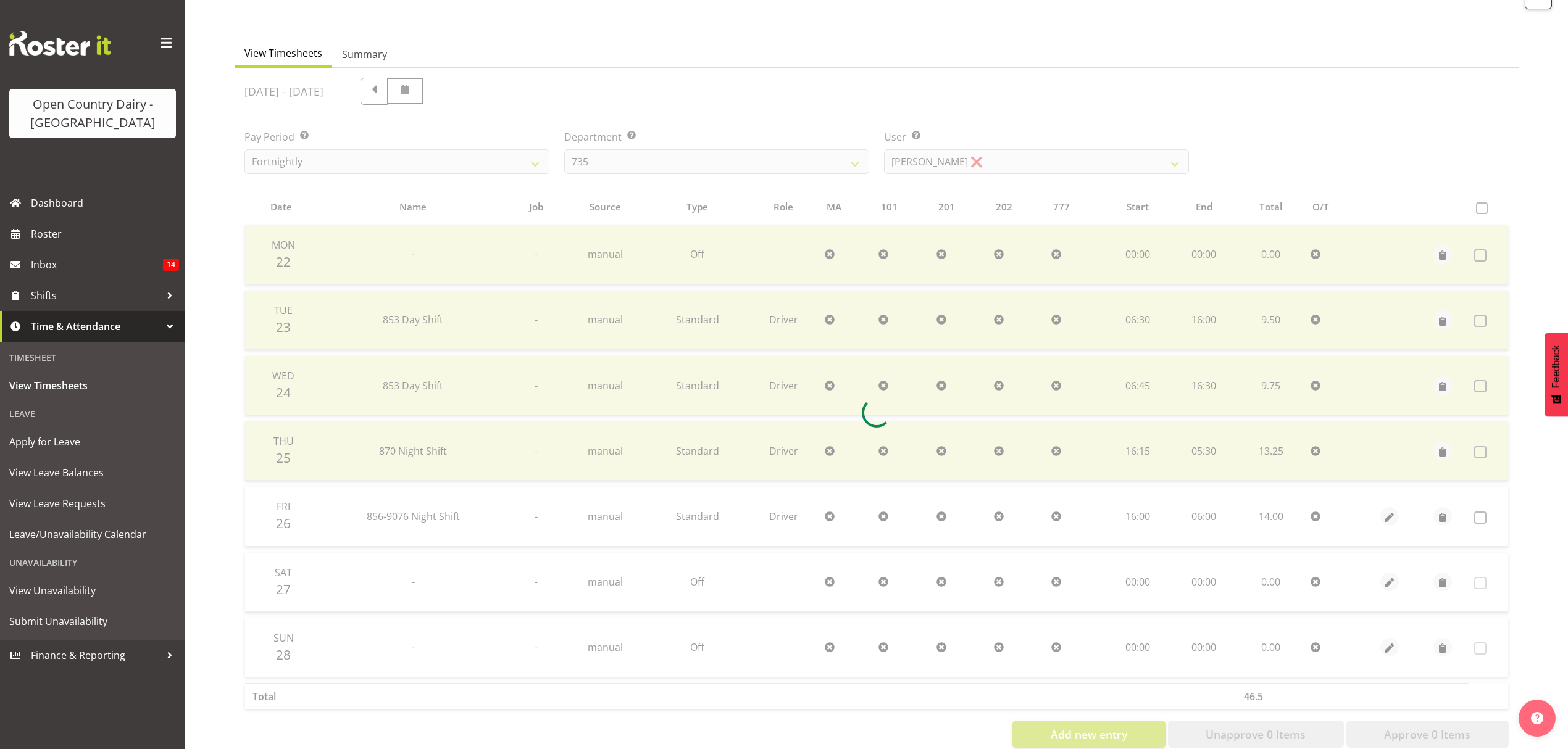
click at [1079, 168] on div at bounding box center [876, 413] width 1284 height 690
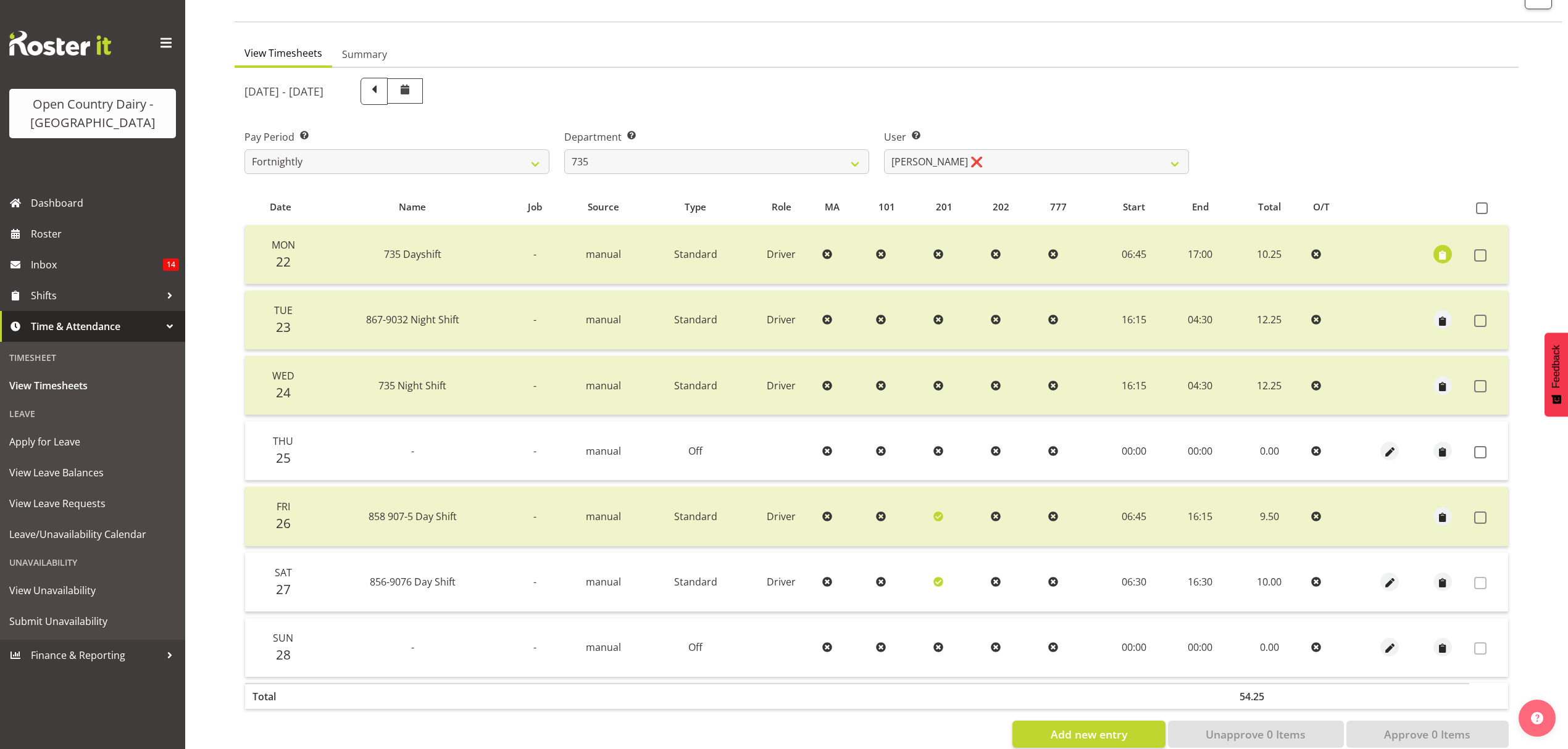
click at [1075, 107] on div "September 22nd - September 28th 2025" at bounding box center [717, 91] width 959 height 42
click at [1484, 583] on span at bounding box center [1480, 583] width 12 height 12
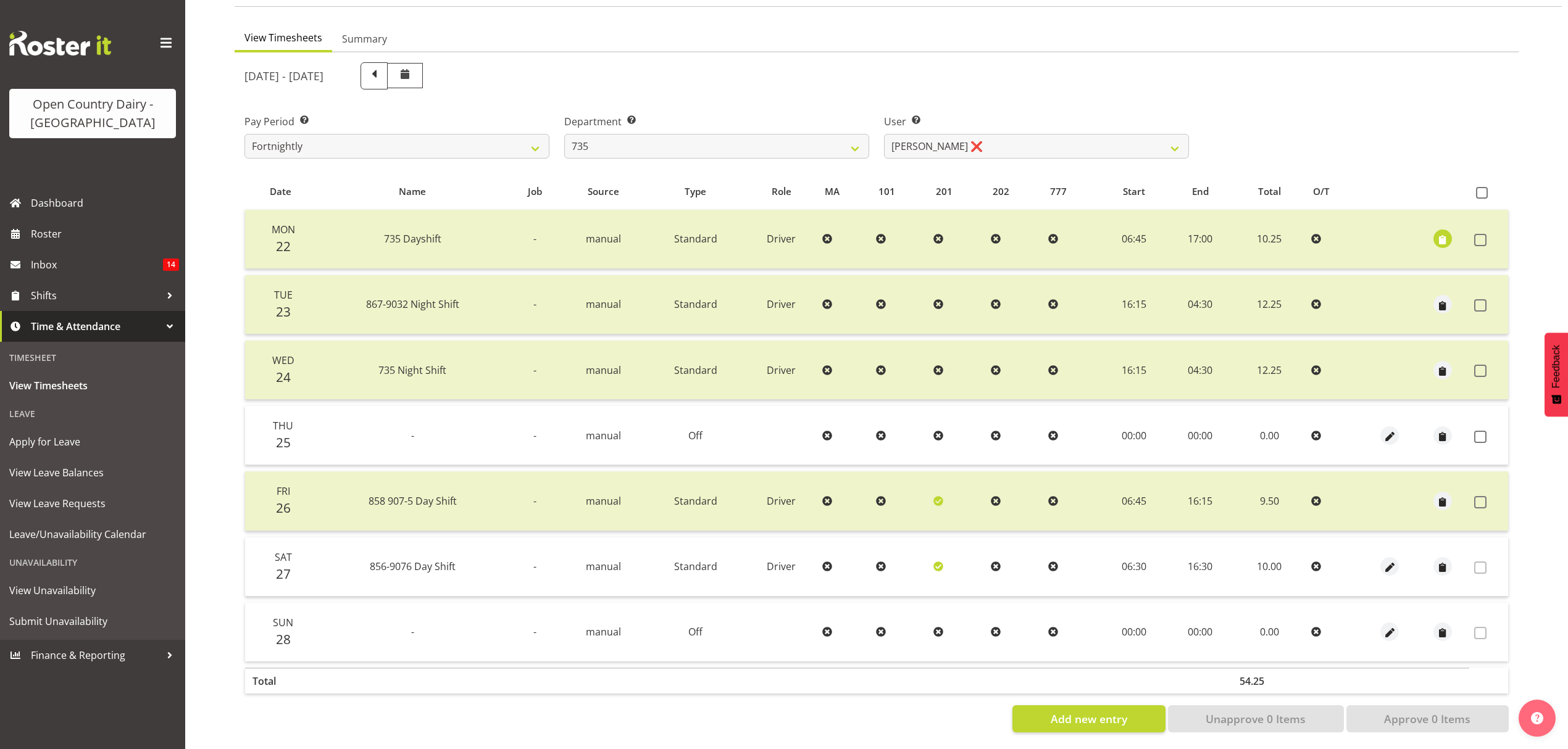
scroll to position [109, 0]
click at [832, 131] on select "734 735 736 737 738 739 851 853 854 855 856 858 861 862 865 867-9032 868 869 87…" at bounding box center [717, 143] width 305 height 25
select select "668"
click at [564, 131] on select "734 735 736 737 738 739 851 853 854 855 856 858 861 862 865 867-9032 868 869 87…" at bounding box center [717, 143] width 305 height 25
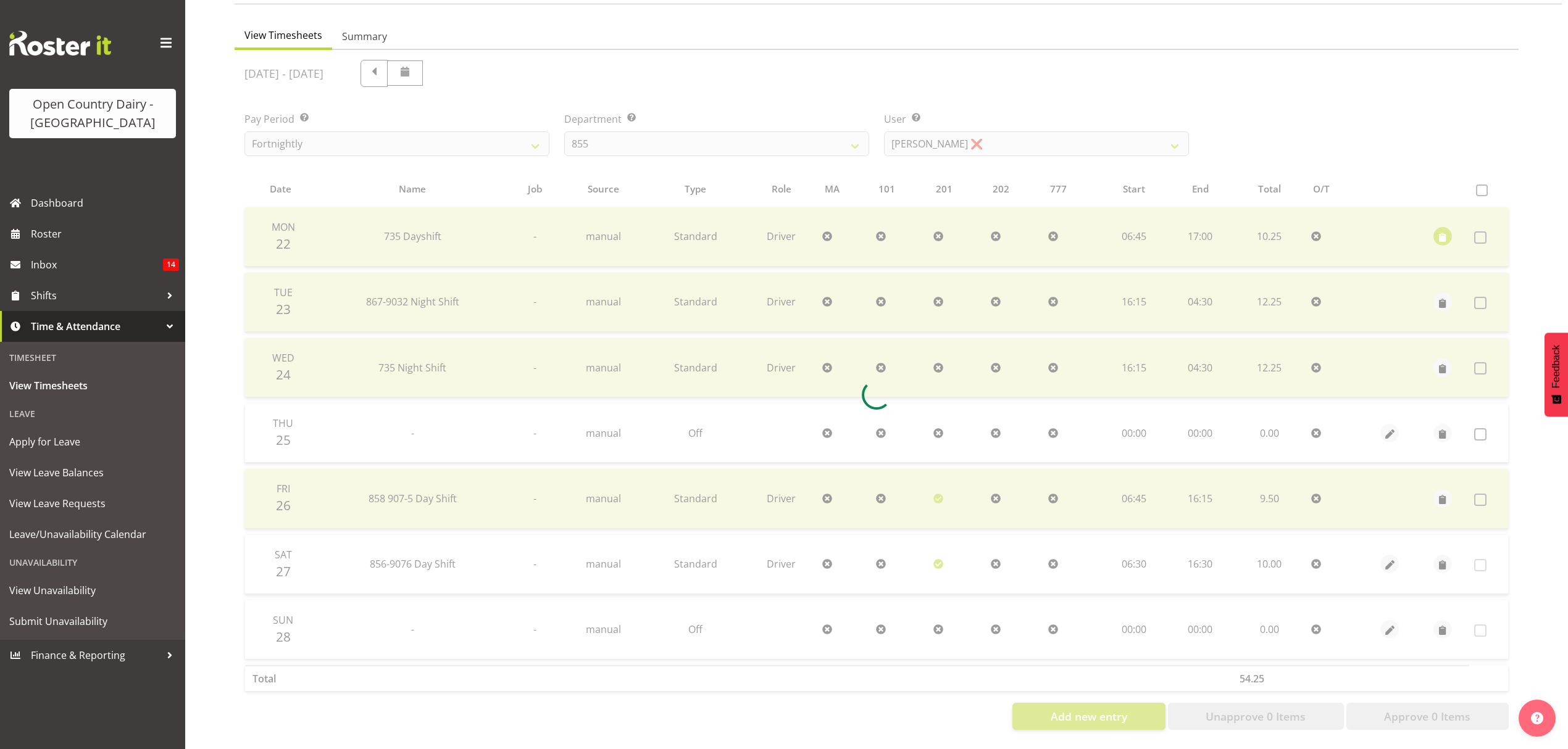
click at [1007, 132] on div at bounding box center [876, 395] width 1284 height 690
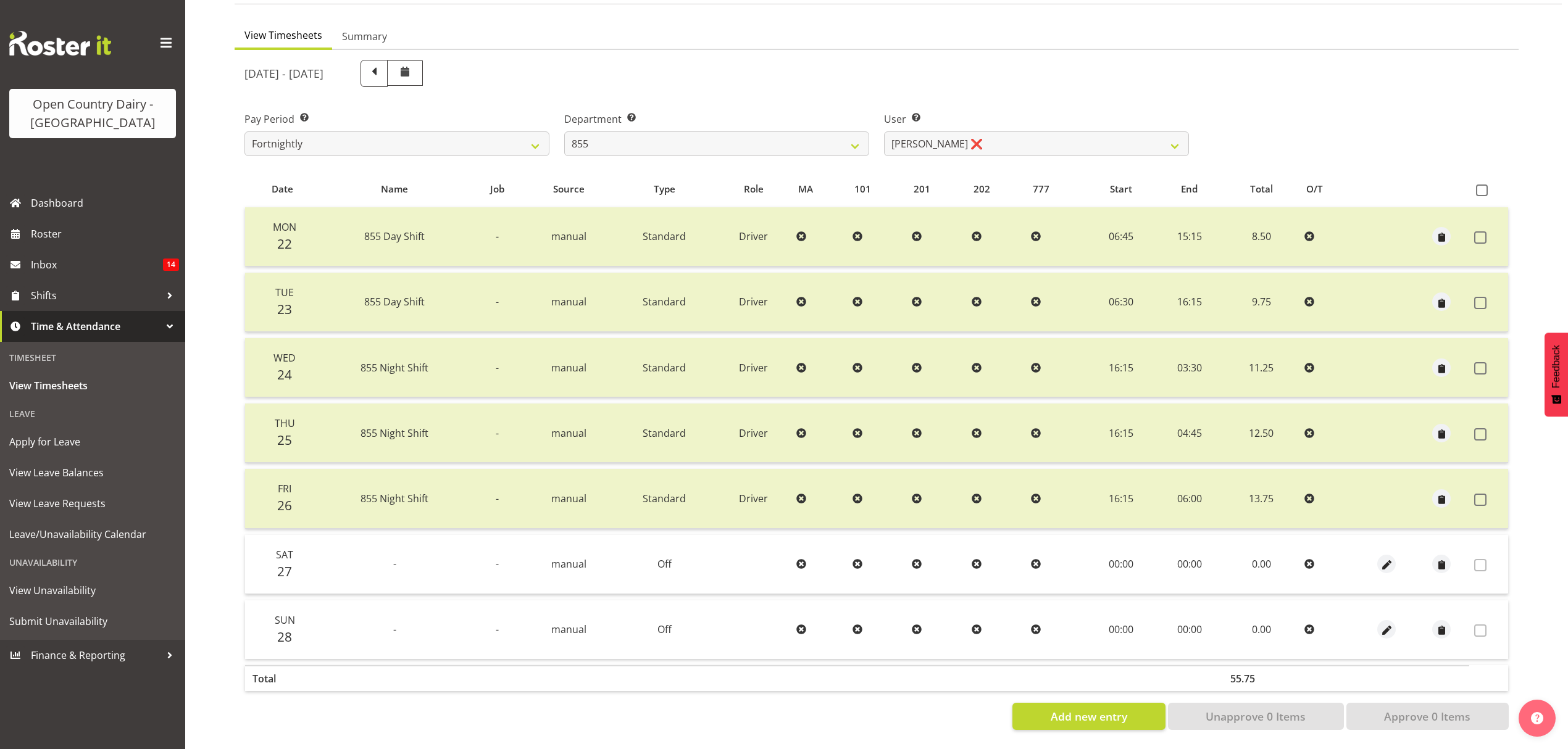
click at [1007, 132] on div "September 22nd - September 28th 2025 Pay Period Select which pay period you wou…" at bounding box center [877, 391] width 1264 height 678
click at [1007, 132] on select "Leon Harrison ❌ Nathan Vincent ❌ Wayne Jukes ❌" at bounding box center [1036, 143] width 305 height 25
select select "7491"
click at [884, 131] on select "Leon Harrison ❌ Nathan Vincent ❌ Wayne Jukes ❌" at bounding box center [1036, 143] width 305 height 25
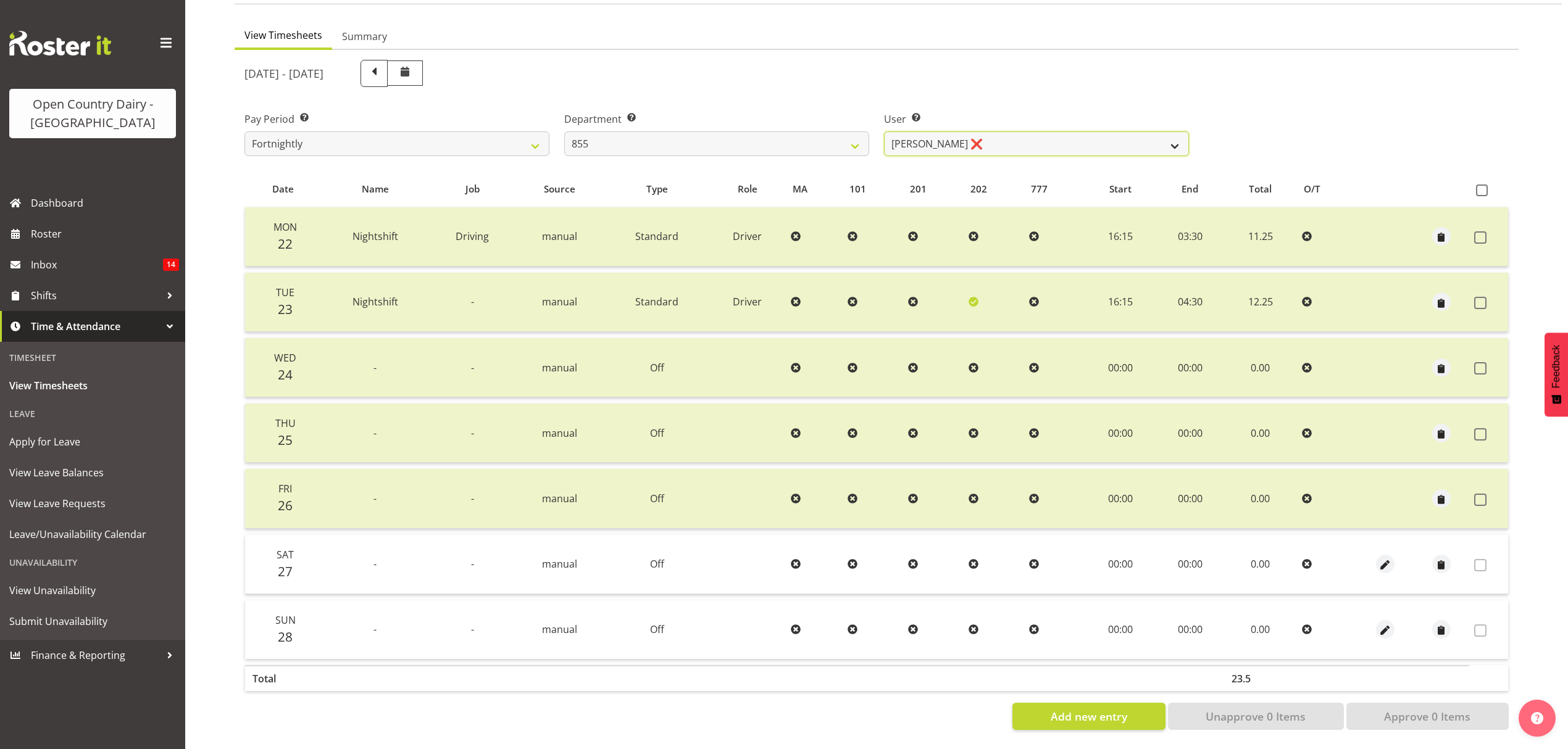
click at [1003, 133] on select "Leon Harrison ❌ Nathan Vincent ❌ Wayne Jukes ❌" at bounding box center [1036, 143] width 305 height 25
drag, startPoint x: 1021, startPoint y: 73, endPoint x: 993, endPoint y: 100, distance: 38.9
click at [1021, 73] on div "September 22nd - September 28th 2025" at bounding box center [716, 73] width 944 height 27
click at [748, 157] on div "September 22nd - September 28th 2025 Pay Period Select which pay period you wou…" at bounding box center [877, 391] width 1264 height 678
click at [753, 139] on select "734 735 736 737 738 739 851 853 854 855 856 858 861 862 865 867-9032 868 869 87…" at bounding box center [717, 143] width 305 height 25
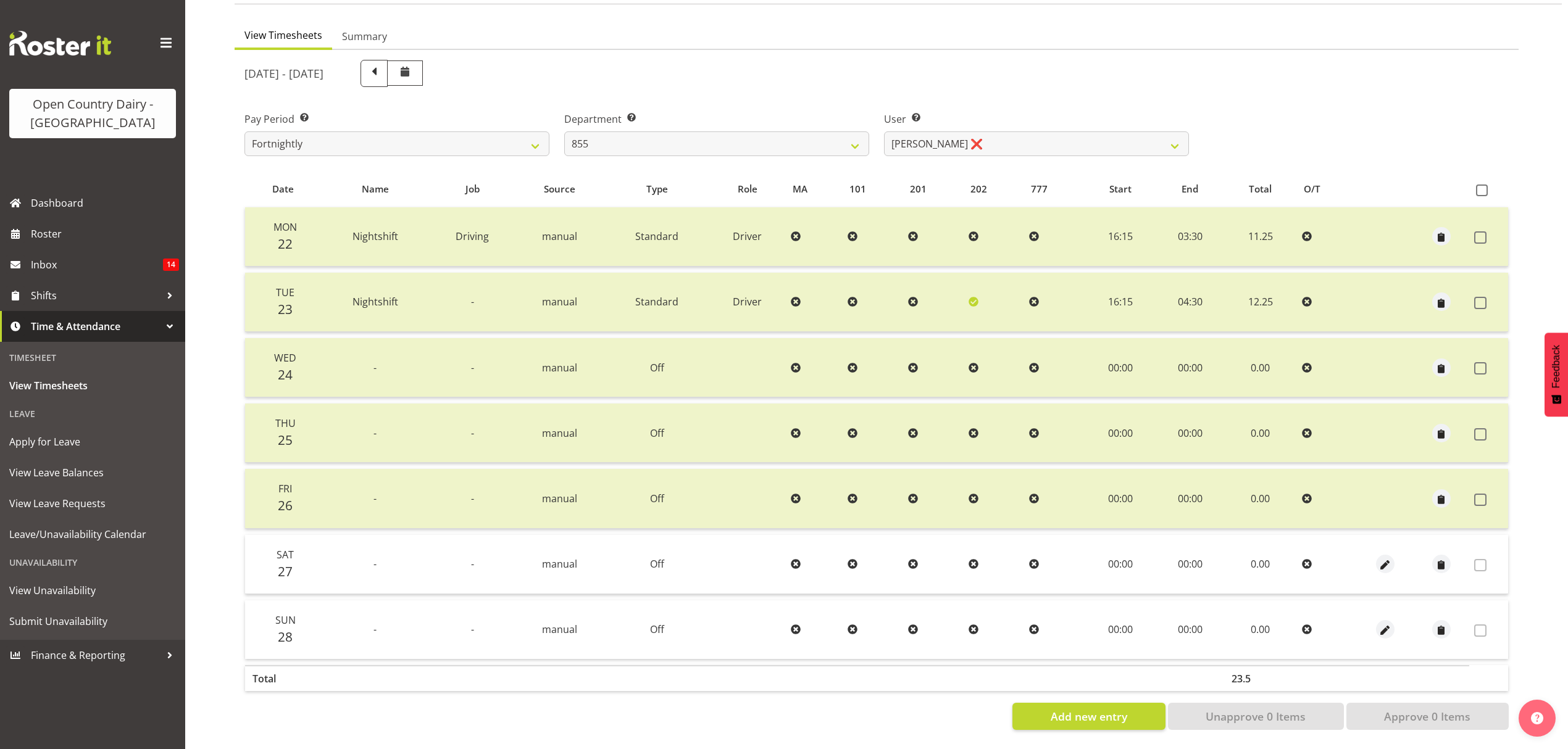
click at [801, 14] on div "View Timesheets Summary September 22nd - September 28th 2025 Pay Period Select …" at bounding box center [901, 381] width 1334 height 735
